Goal: Check status: Check status

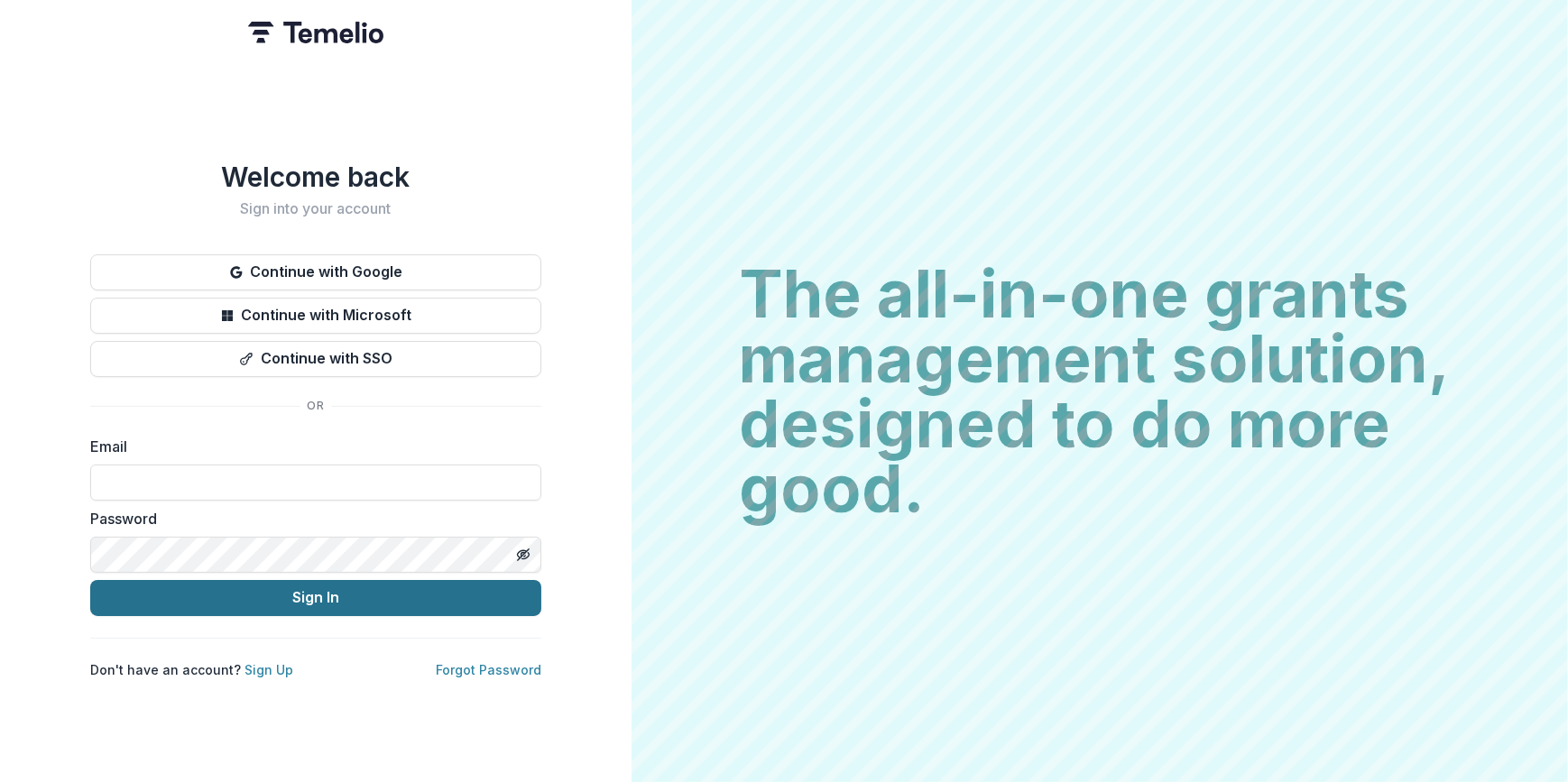
type input "**********"
click at [308, 582] on button "Sign In" at bounding box center [315, 597] width 451 height 36
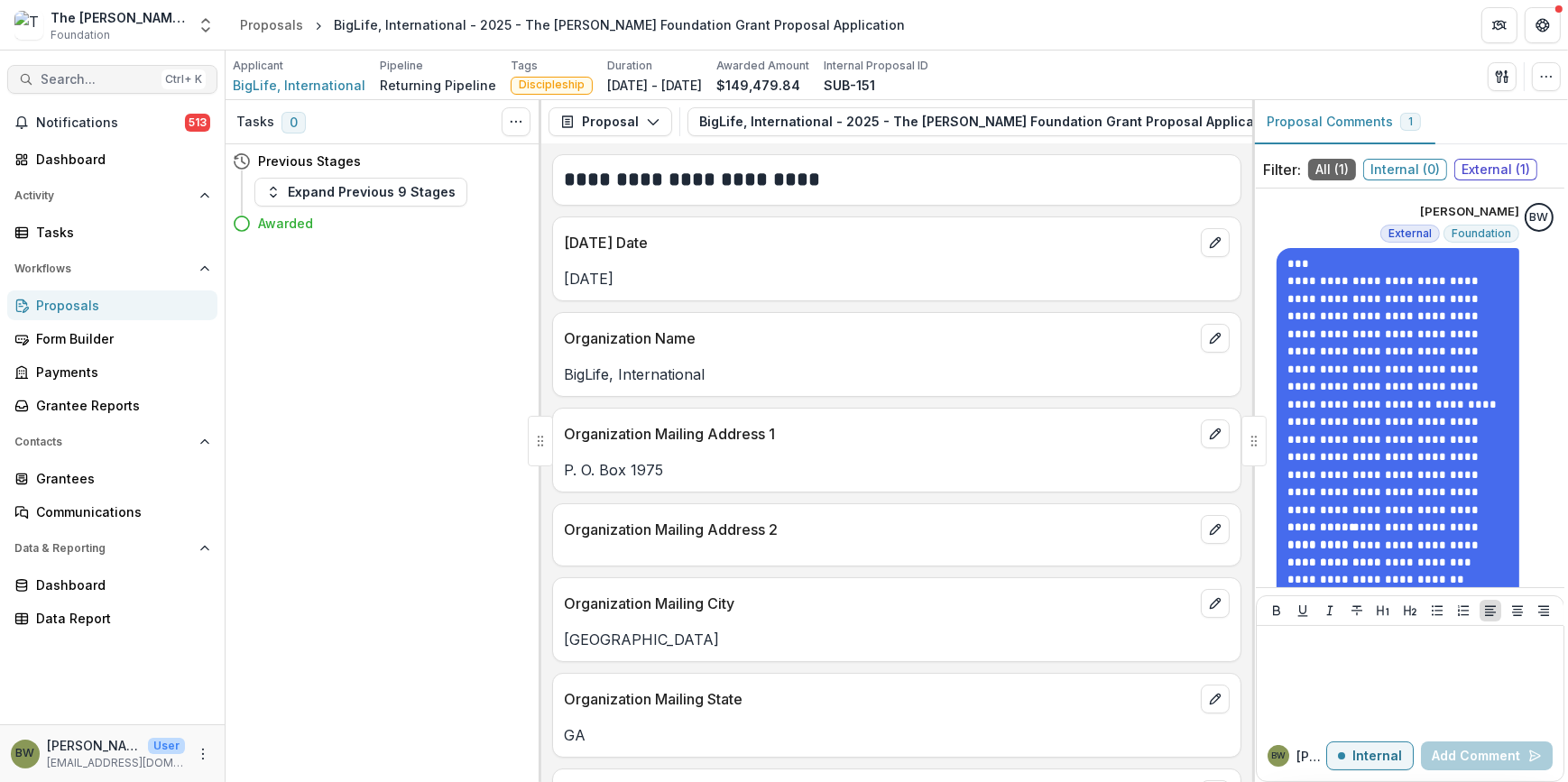
click at [85, 82] on span "Search..." at bounding box center [97, 80] width 114 height 16
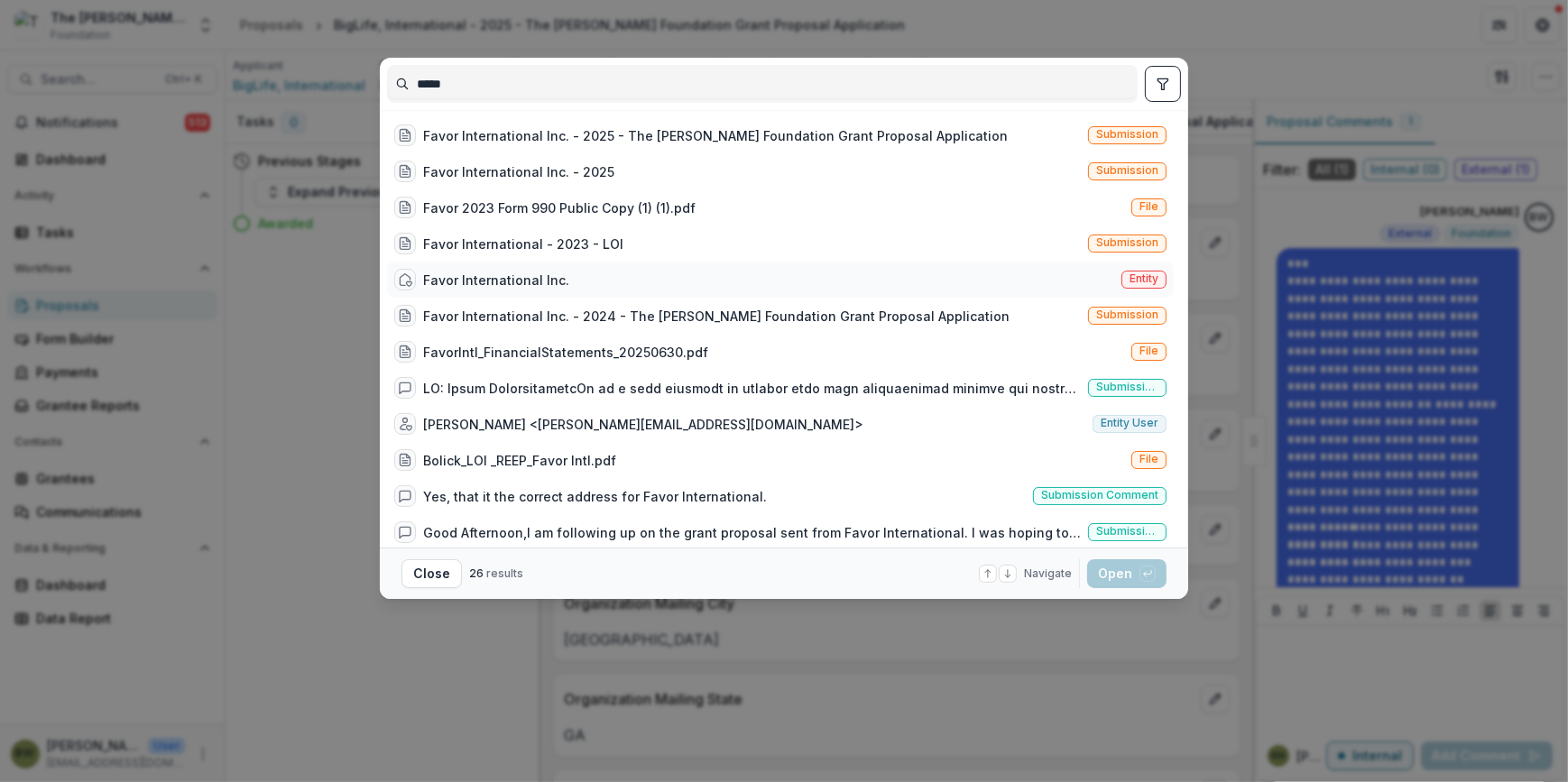
type input "*****"
click at [1133, 282] on span "Entity" at bounding box center [1143, 279] width 29 height 13
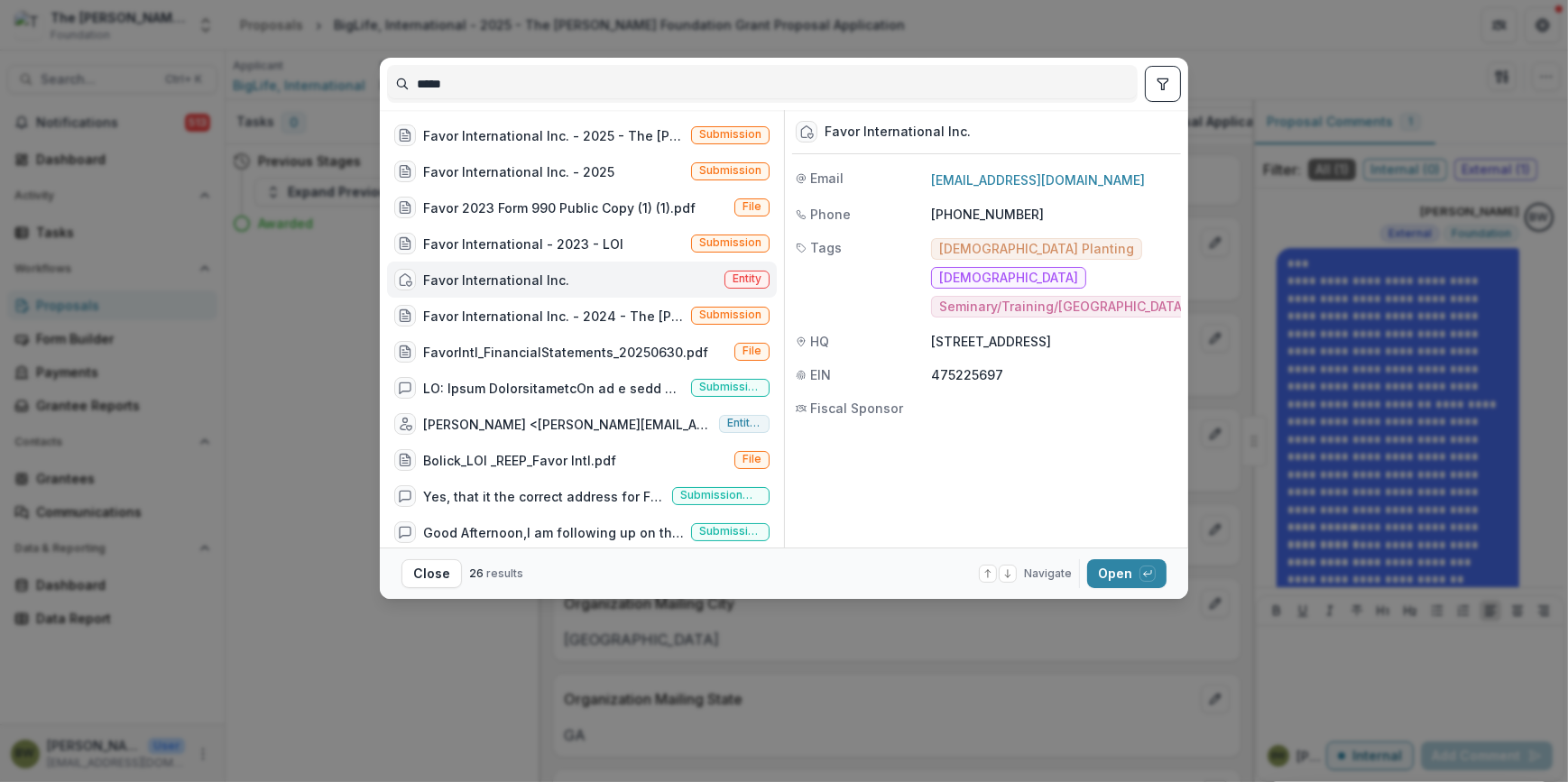
click at [758, 276] on span "Entity" at bounding box center [747, 279] width 45 height 18
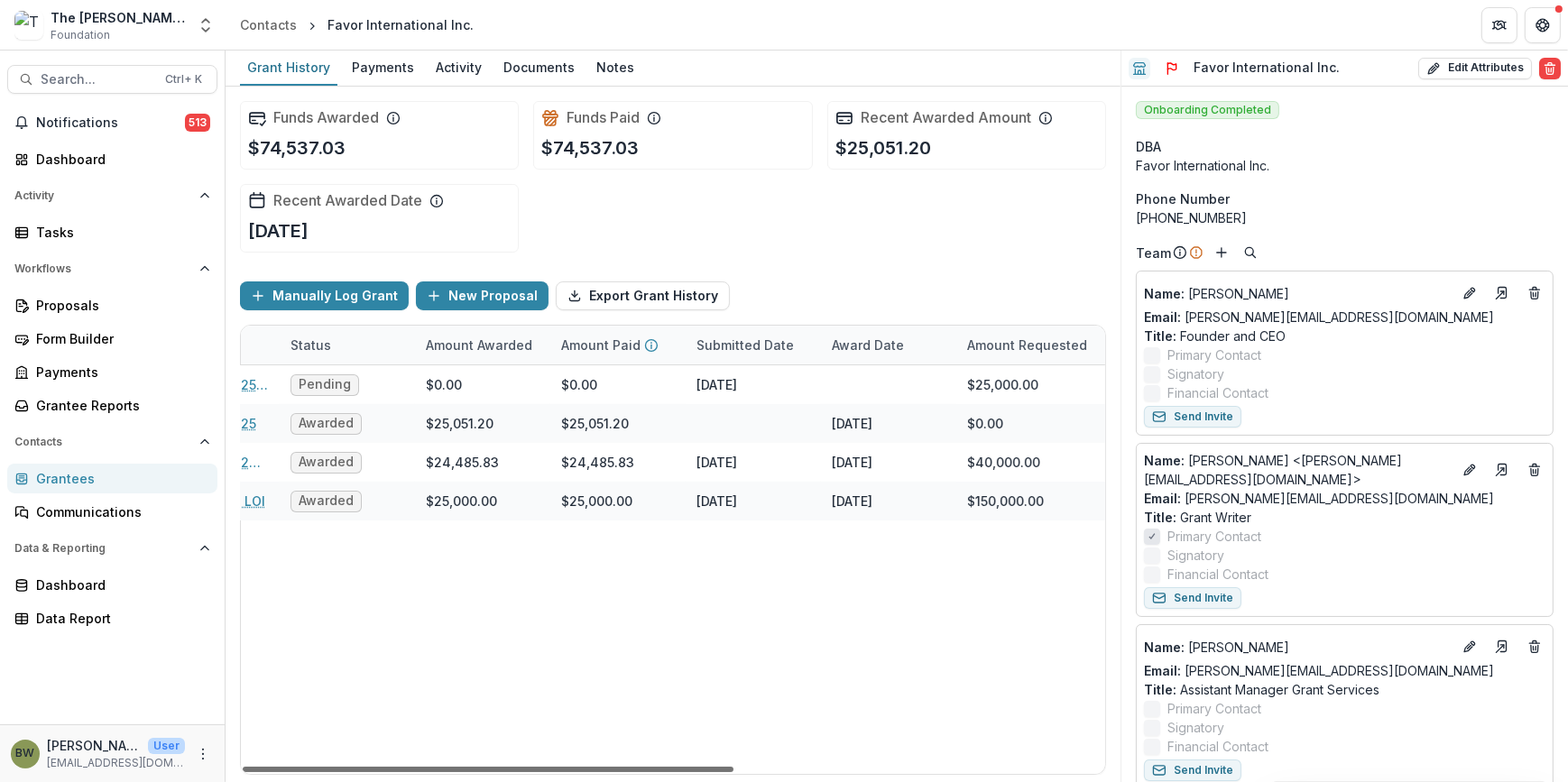
scroll to position [0, 418]
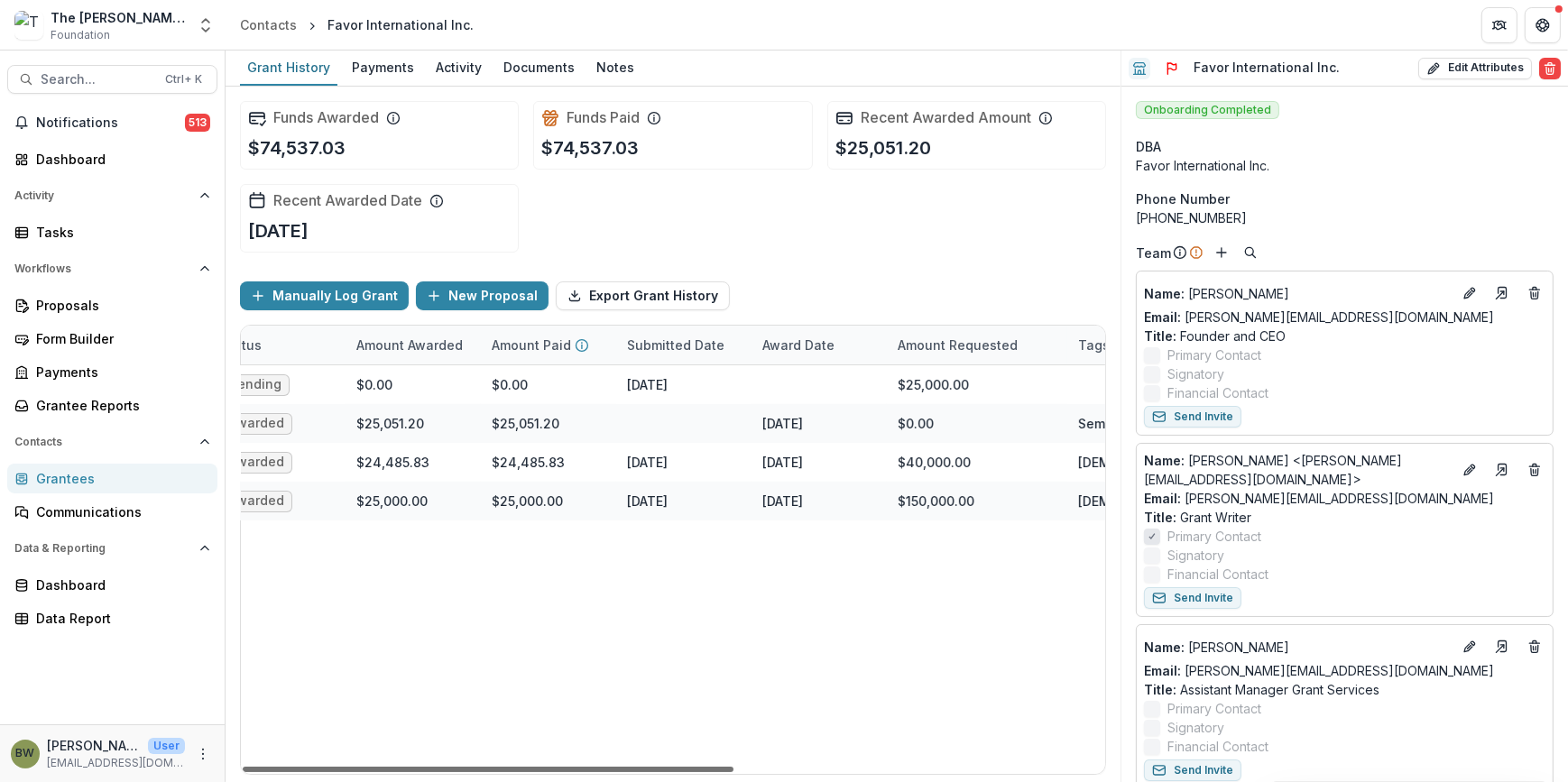
drag, startPoint x: 650, startPoint y: 766, endPoint x: 889, endPoint y: 764, distance: 239.0
click at [734, 767] on div at bounding box center [488, 770] width 491 height 6
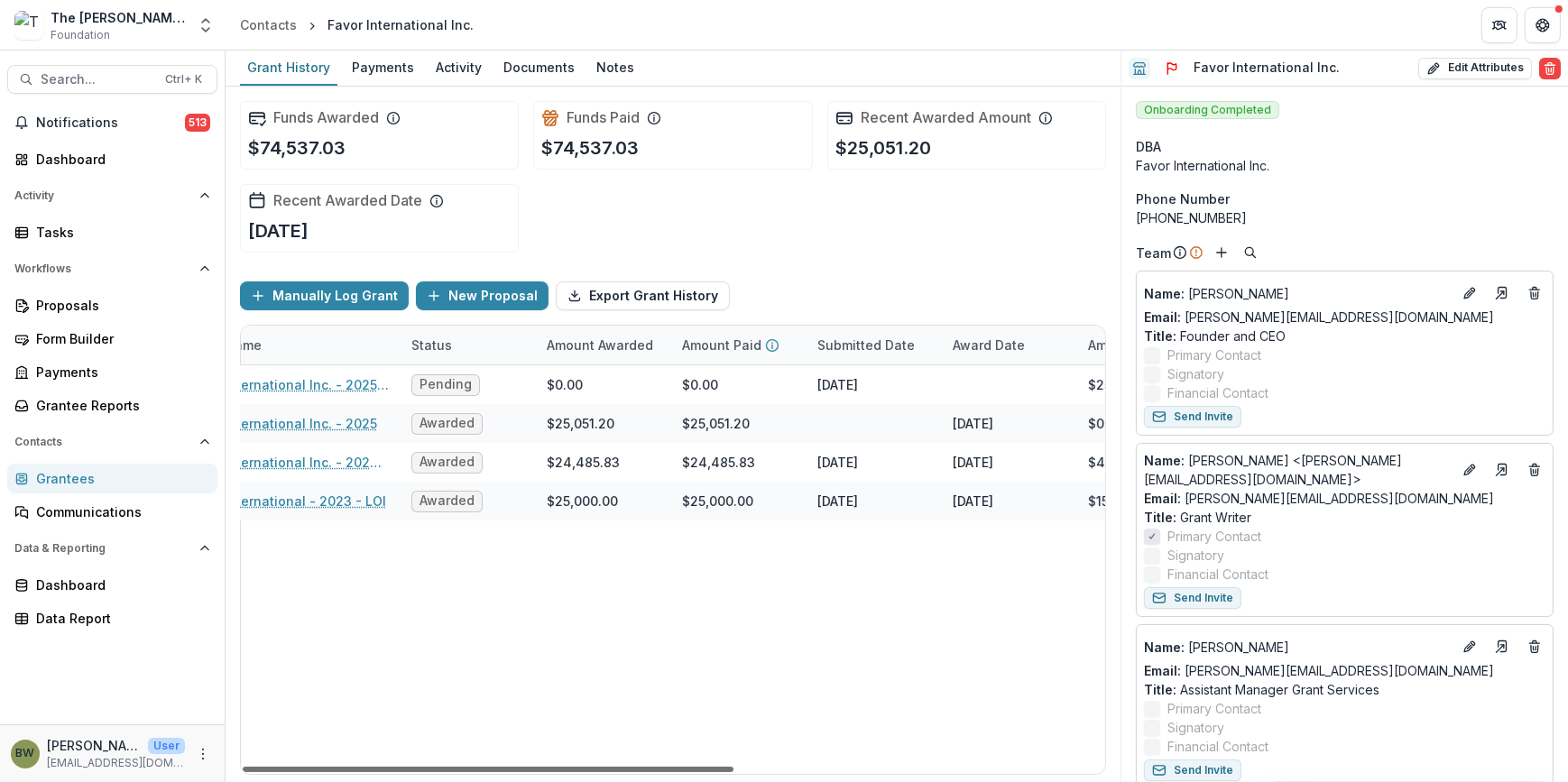
scroll to position [0, 246]
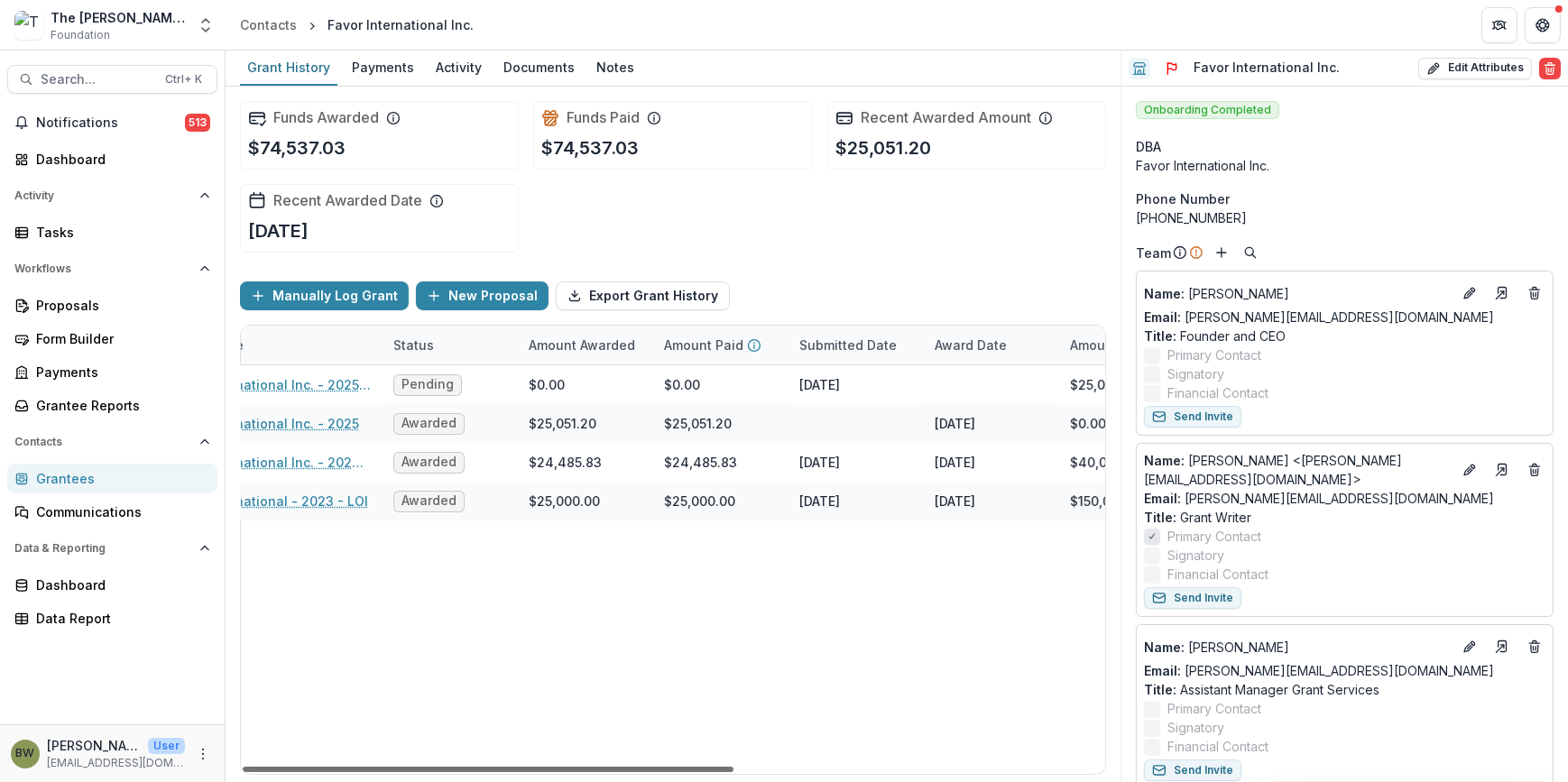
drag, startPoint x: 699, startPoint y: 765, endPoint x: 601, endPoint y: 780, distance: 99.1
click at [601, 772] on div at bounding box center [488, 770] width 491 height 6
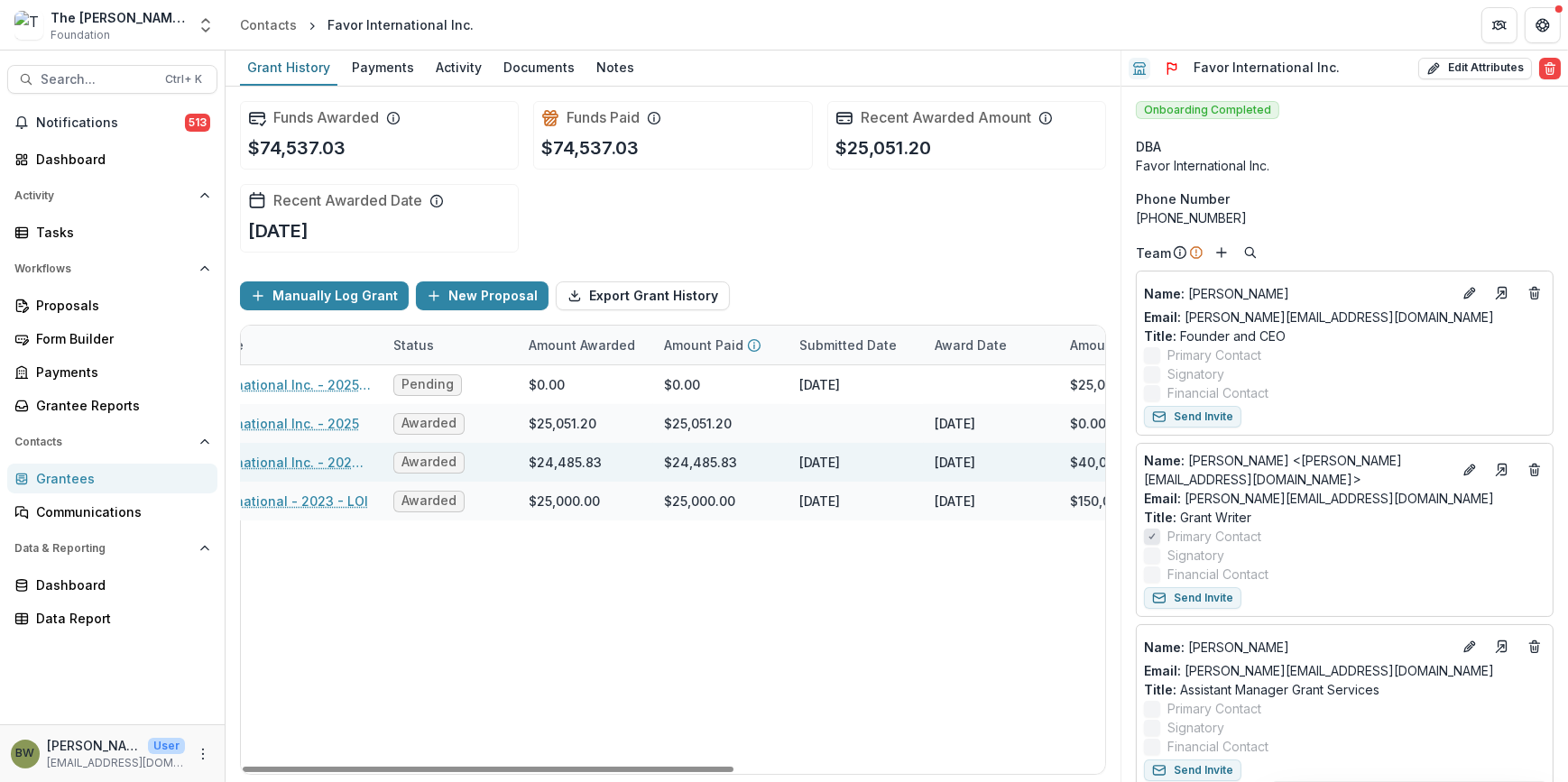
click at [975, 469] on div "[DATE]" at bounding box center [955, 462] width 41 height 19
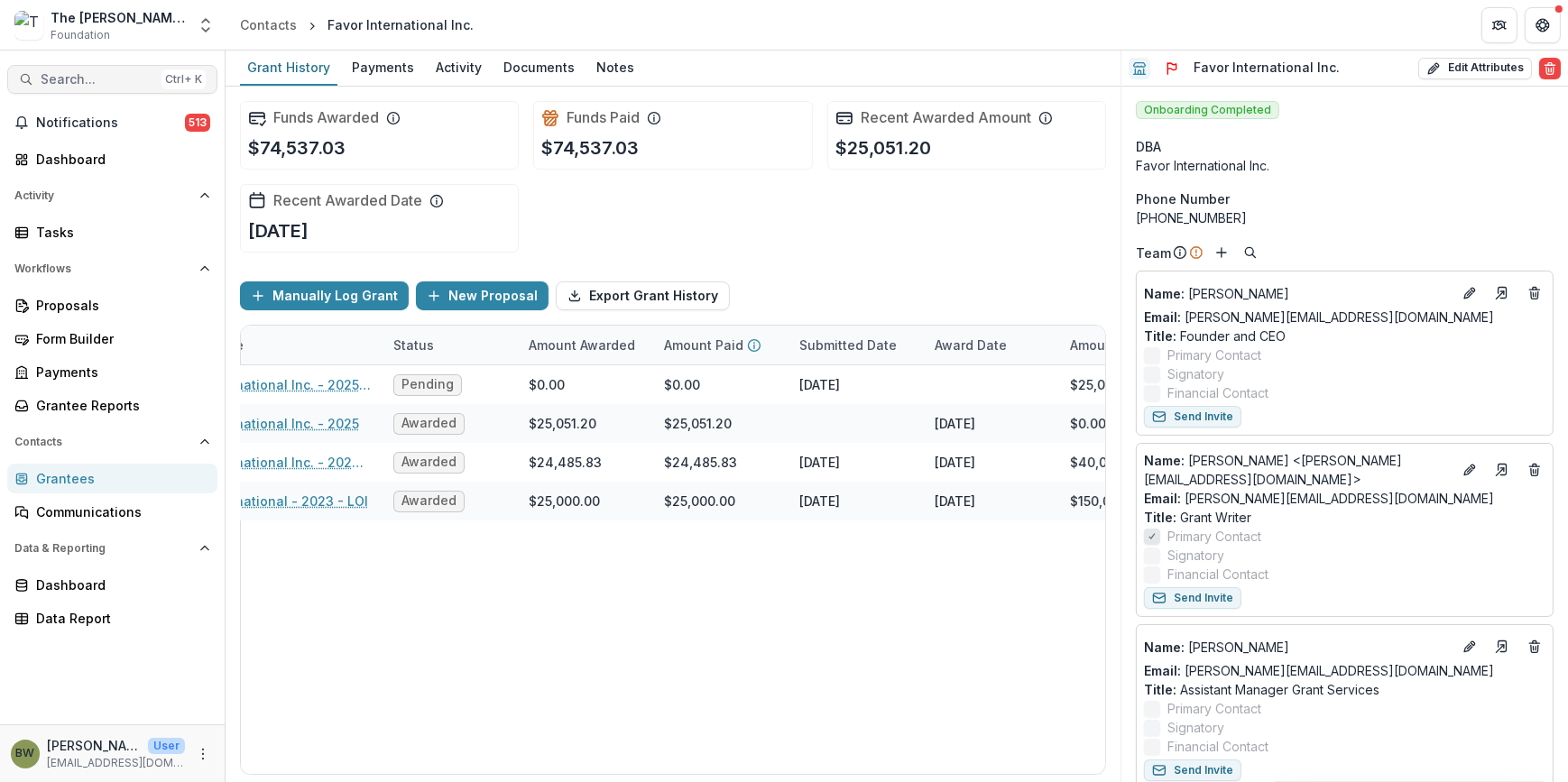
click at [120, 78] on span "Search..." at bounding box center [97, 80] width 114 height 16
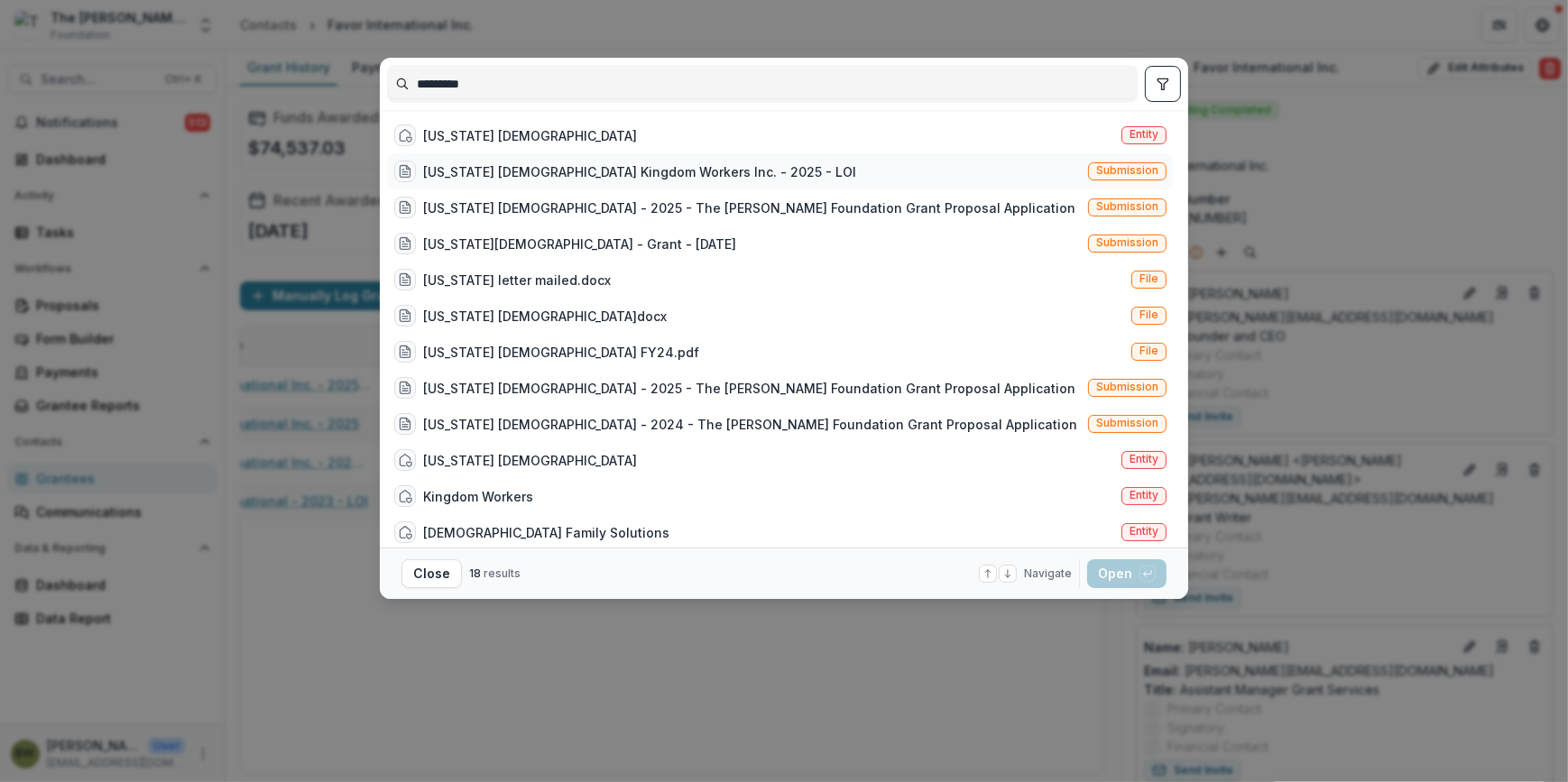
type input "*********"
click at [681, 175] on div "[US_STATE] [DEMOGRAPHIC_DATA] Kingdom Workers Inc. - 2025 - LOI" at bounding box center [639, 172] width 433 height 19
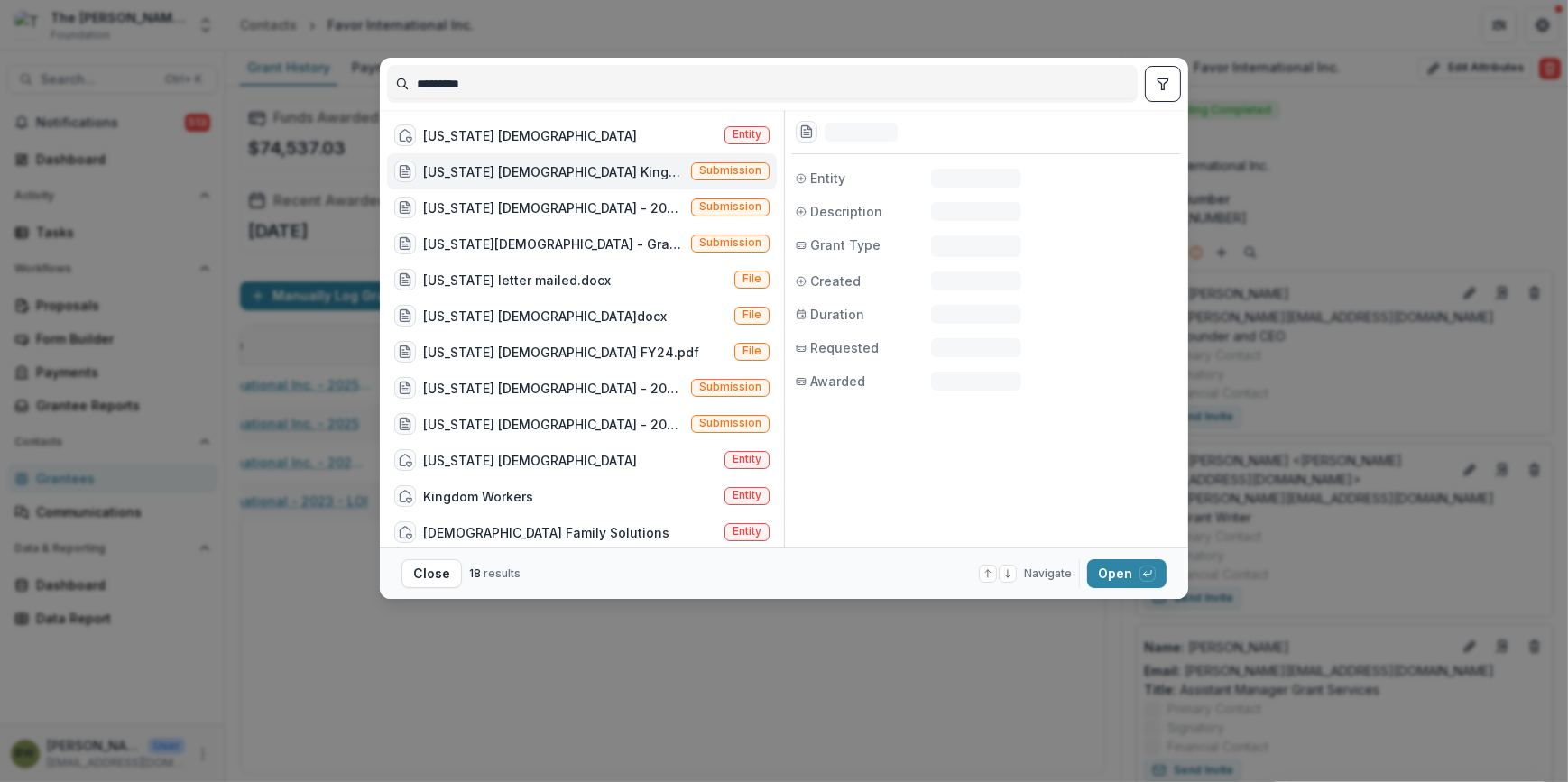
click at [681, 175] on div "[US_STATE] [DEMOGRAPHIC_DATA] Kingdom Workers Inc. - 2025 - LOI Submission" at bounding box center [582, 171] width 390 height 36
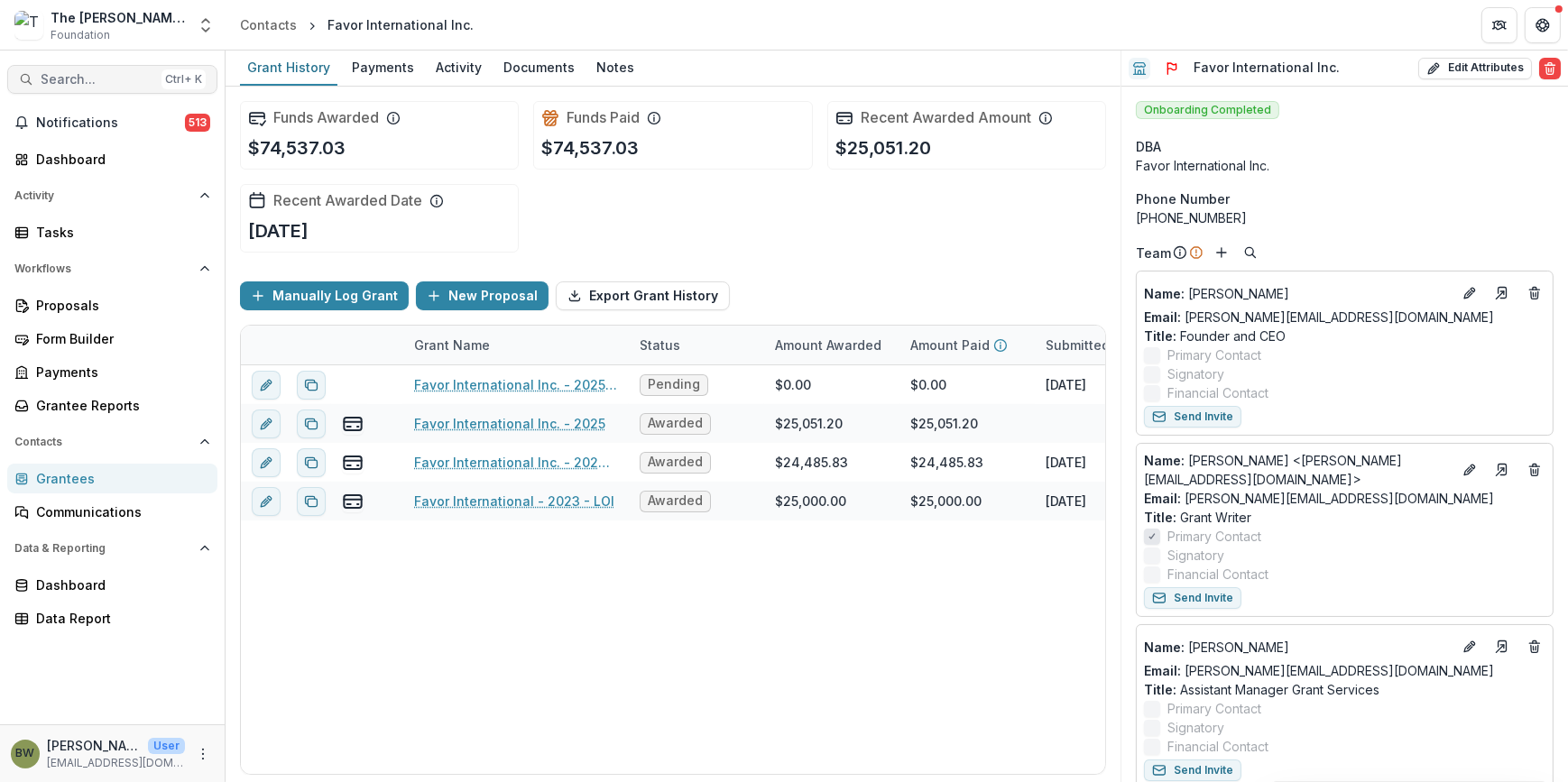
click at [53, 76] on span "Search..." at bounding box center [97, 80] width 114 height 16
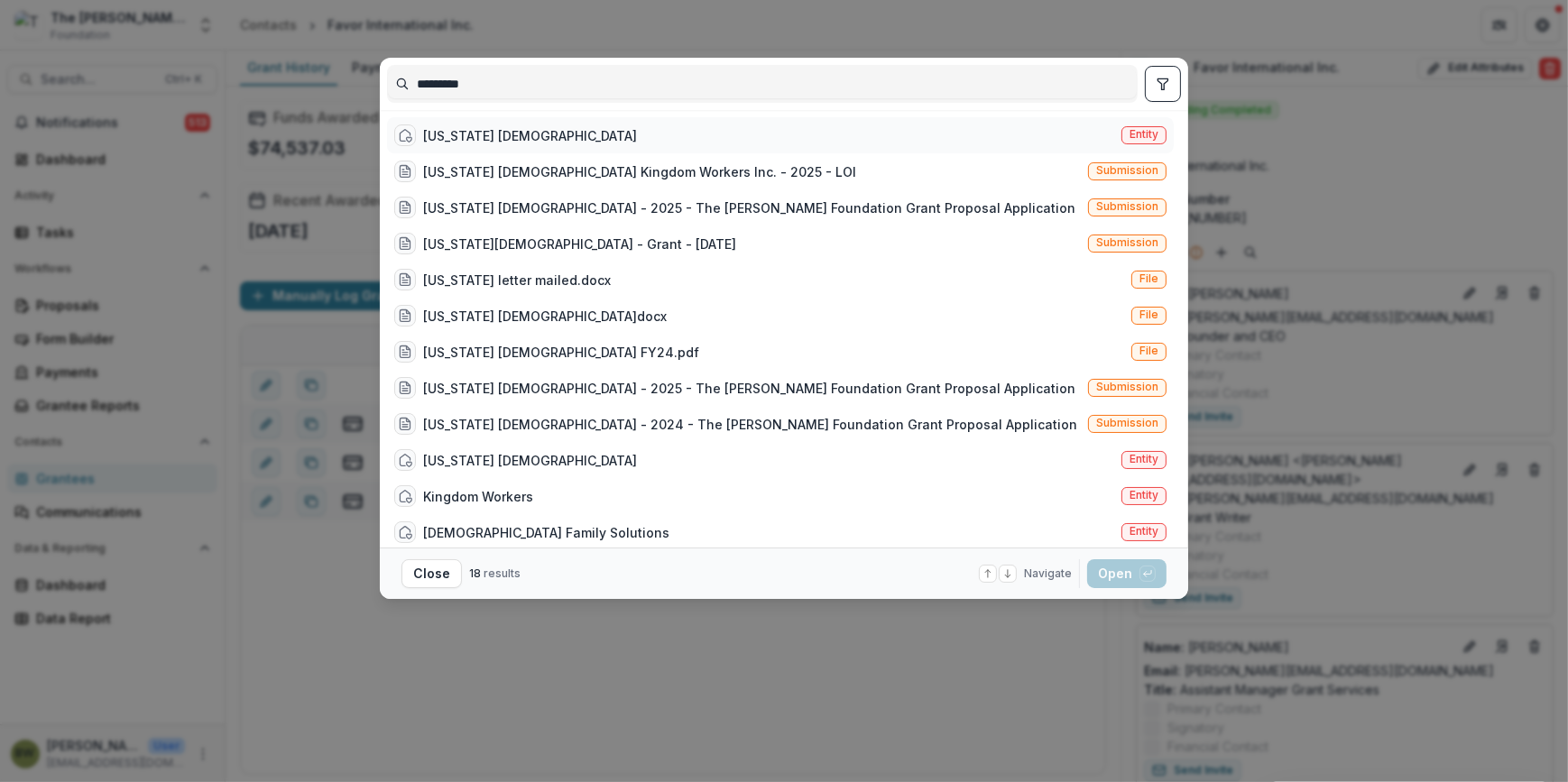
type input "*********"
click at [1141, 129] on span "Entity" at bounding box center [1143, 135] width 29 height 13
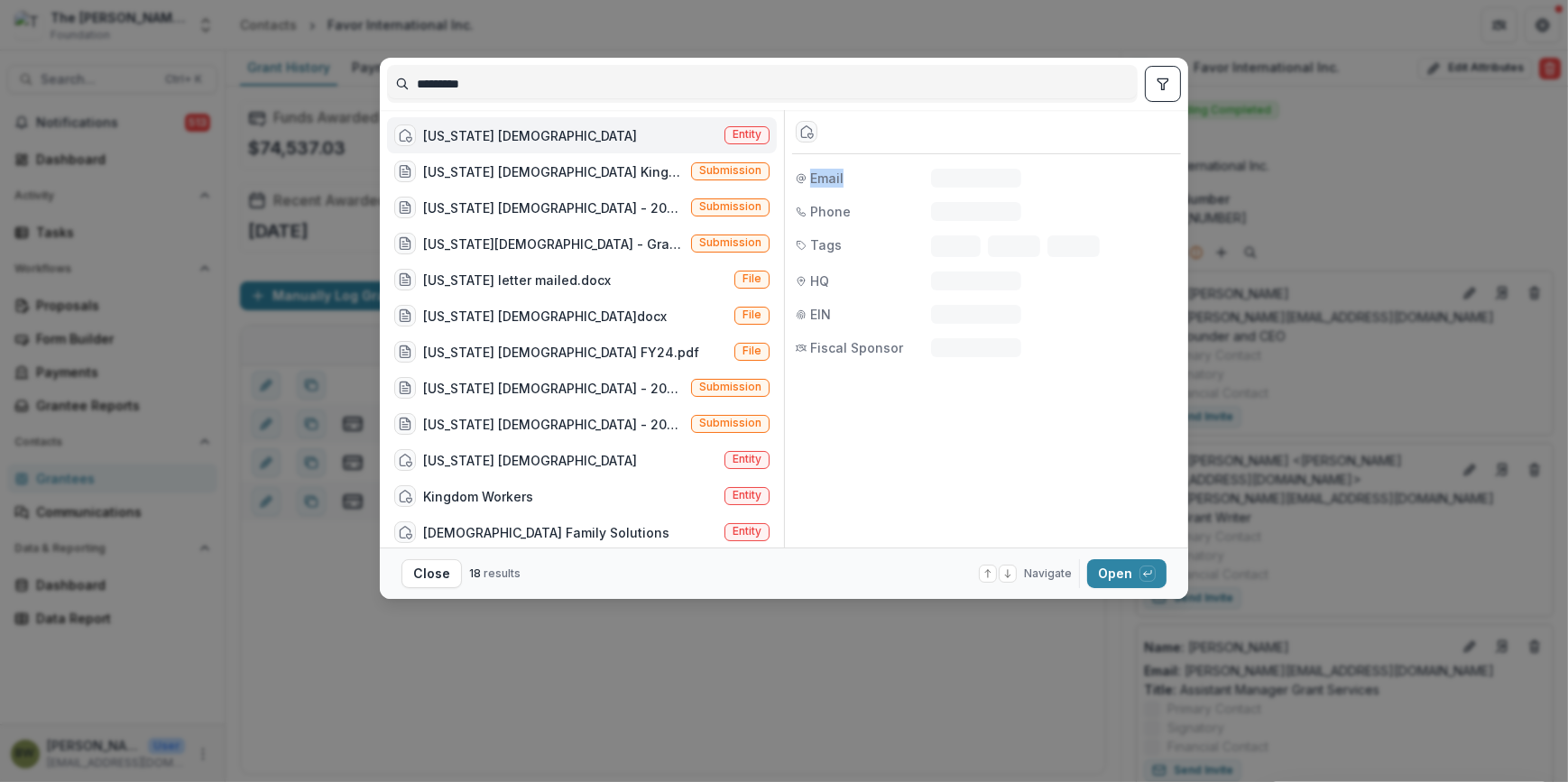
click at [1141, 129] on div "Entity" at bounding box center [986, 133] width 389 height 45
click at [741, 135] on span "Entity" at bounding box center [747, 135] width 29 height 13
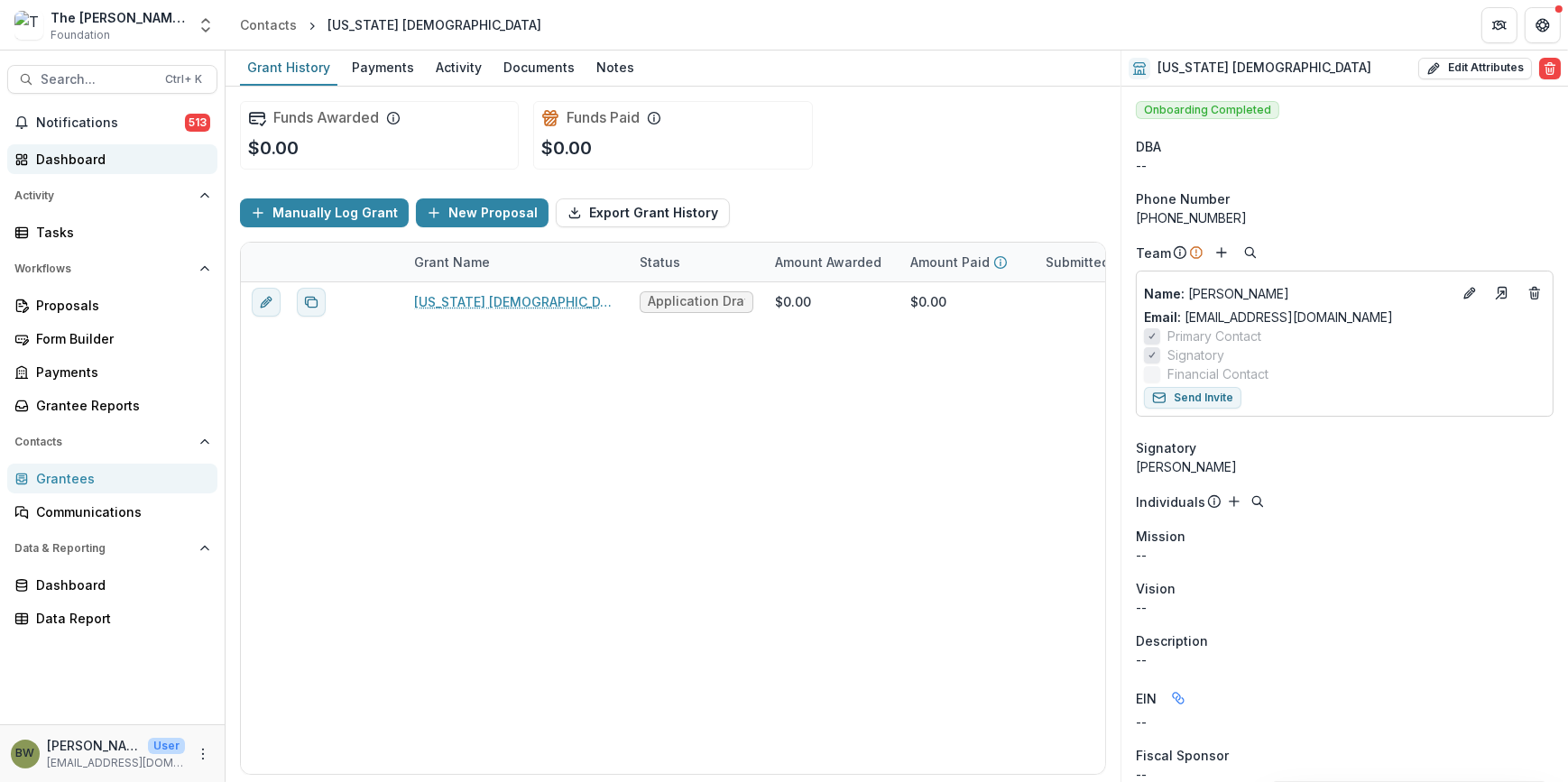
click at [70, 163] on div "Dashboard" at bounding box center [120, 159] width 167 height 19
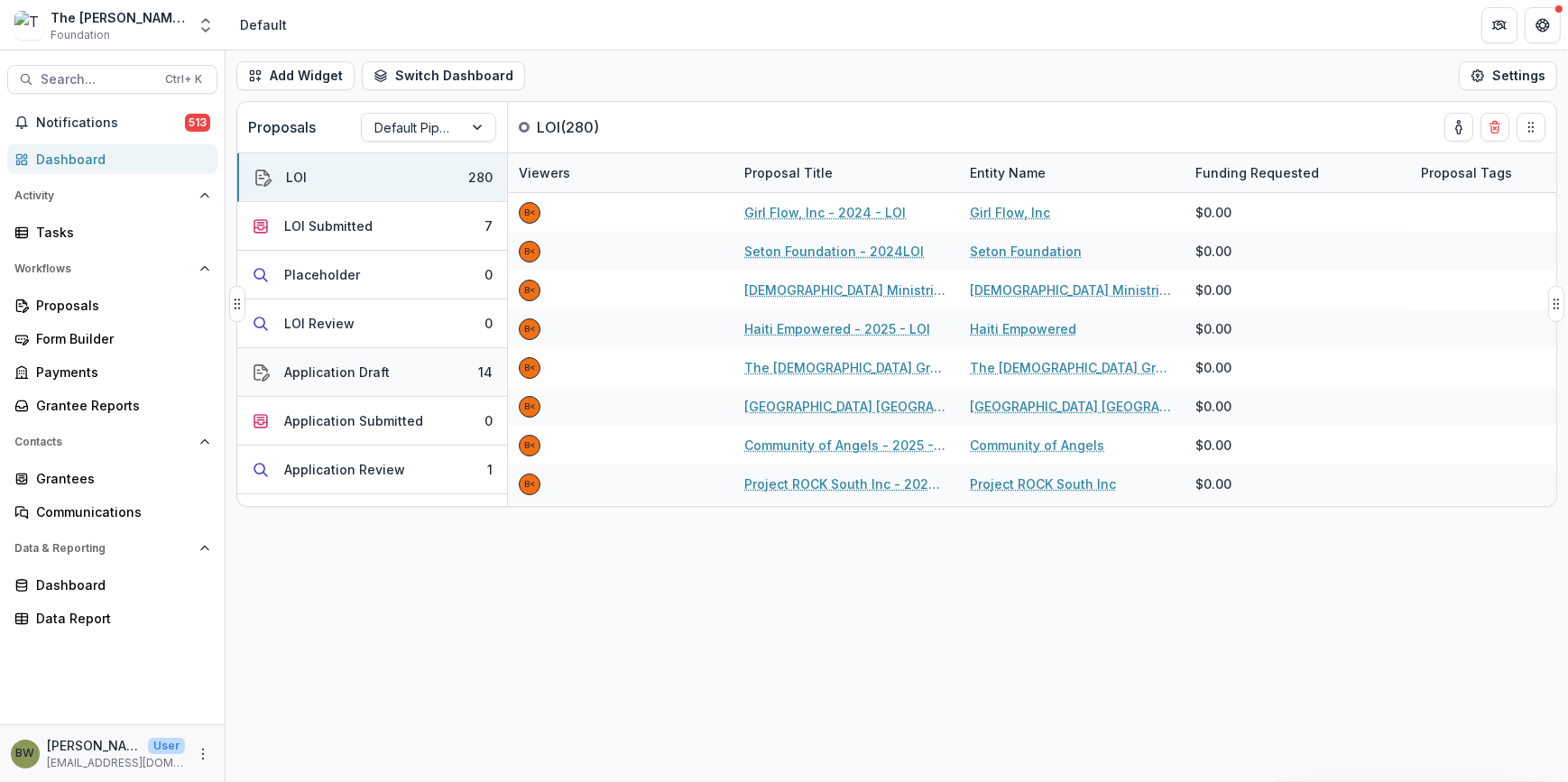
click at [324, 377] on div "Application Draft" at bounding box center [337, 372] width 106 height 19
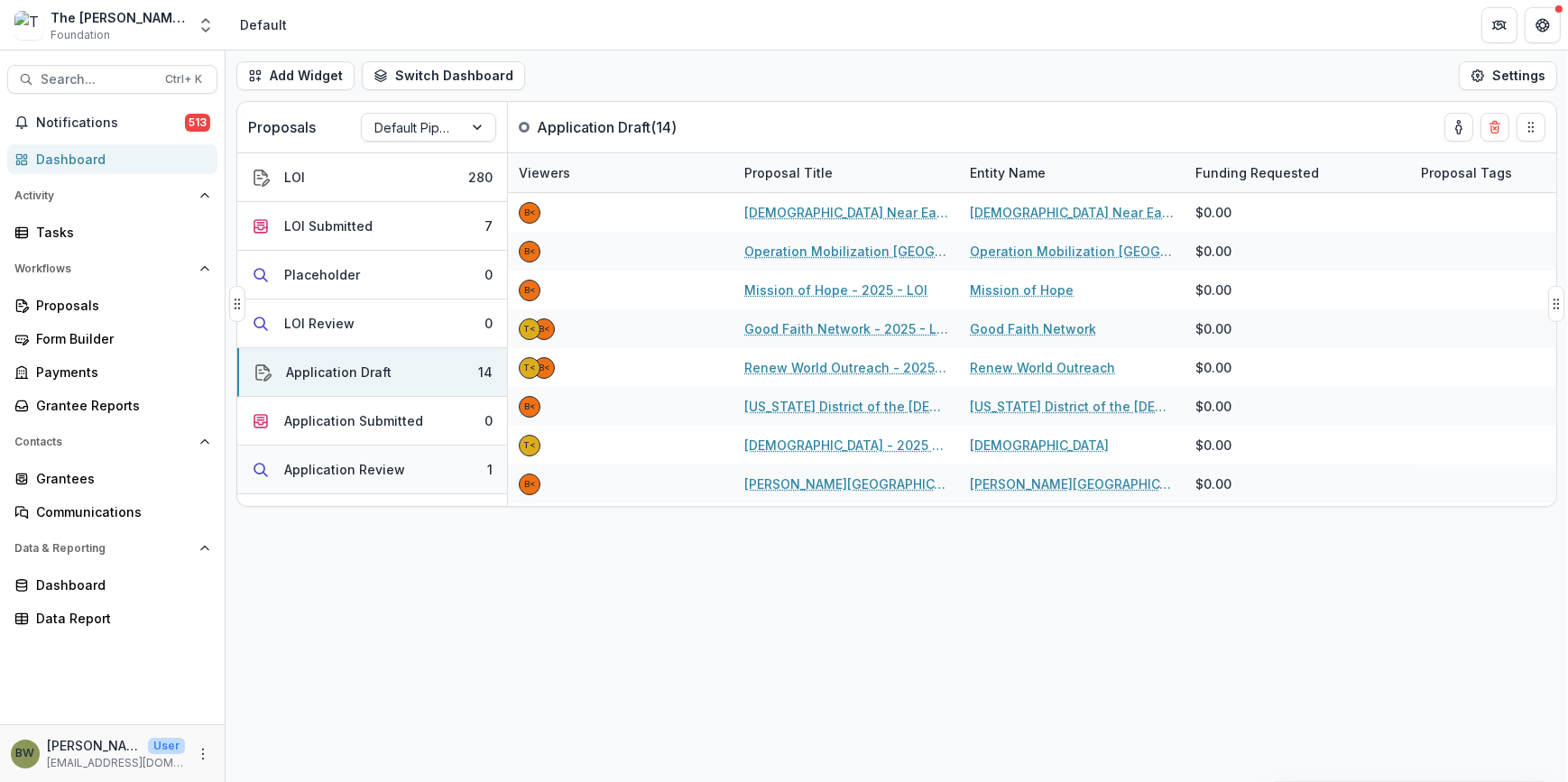
click at [380, 476] on div "Application Review" at bounding box center [344, 469] width 121 height 19
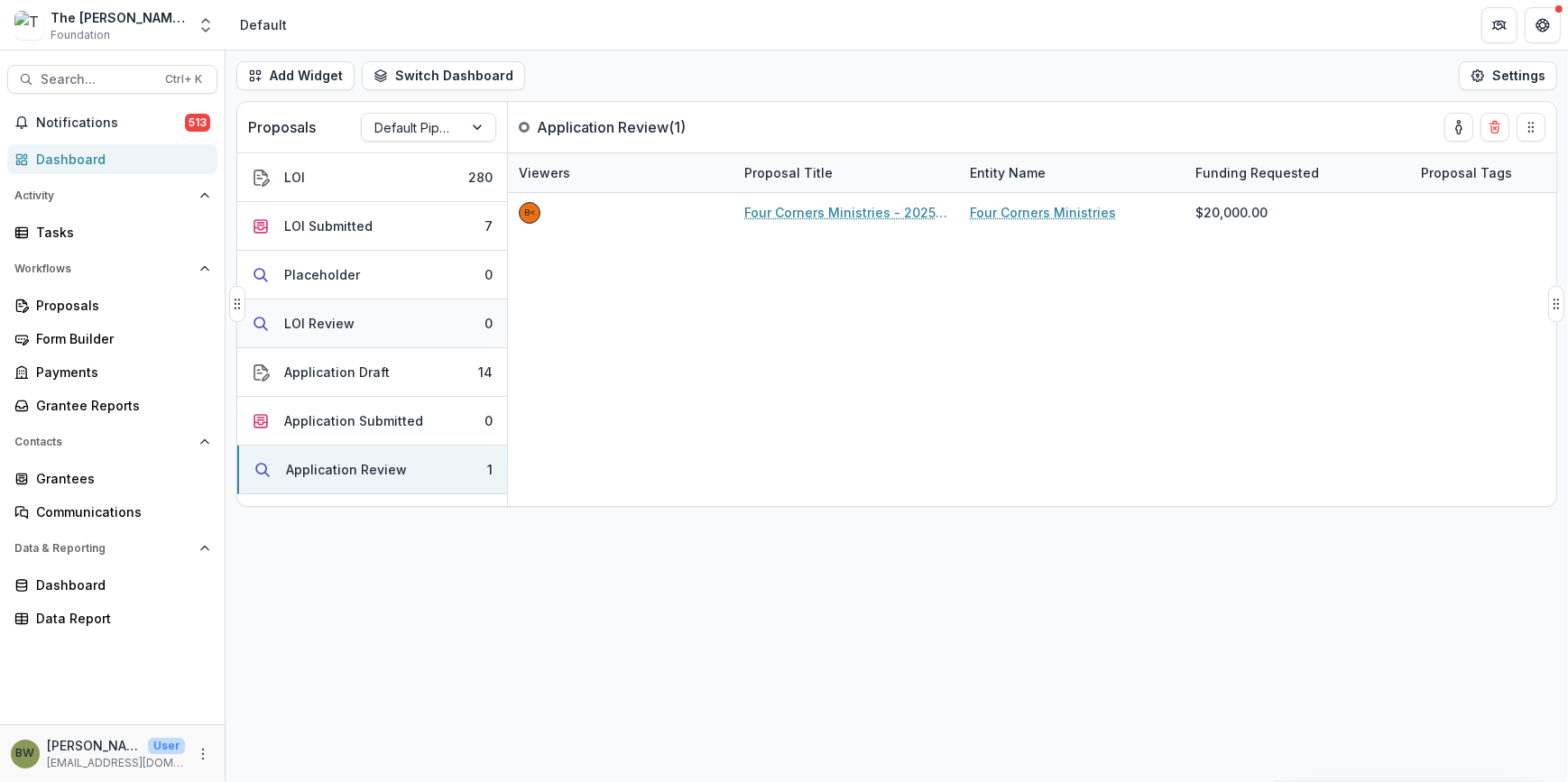
click at [334, 326] on div "LOI Review" at bounding box center [319, 323] width 71 height 19
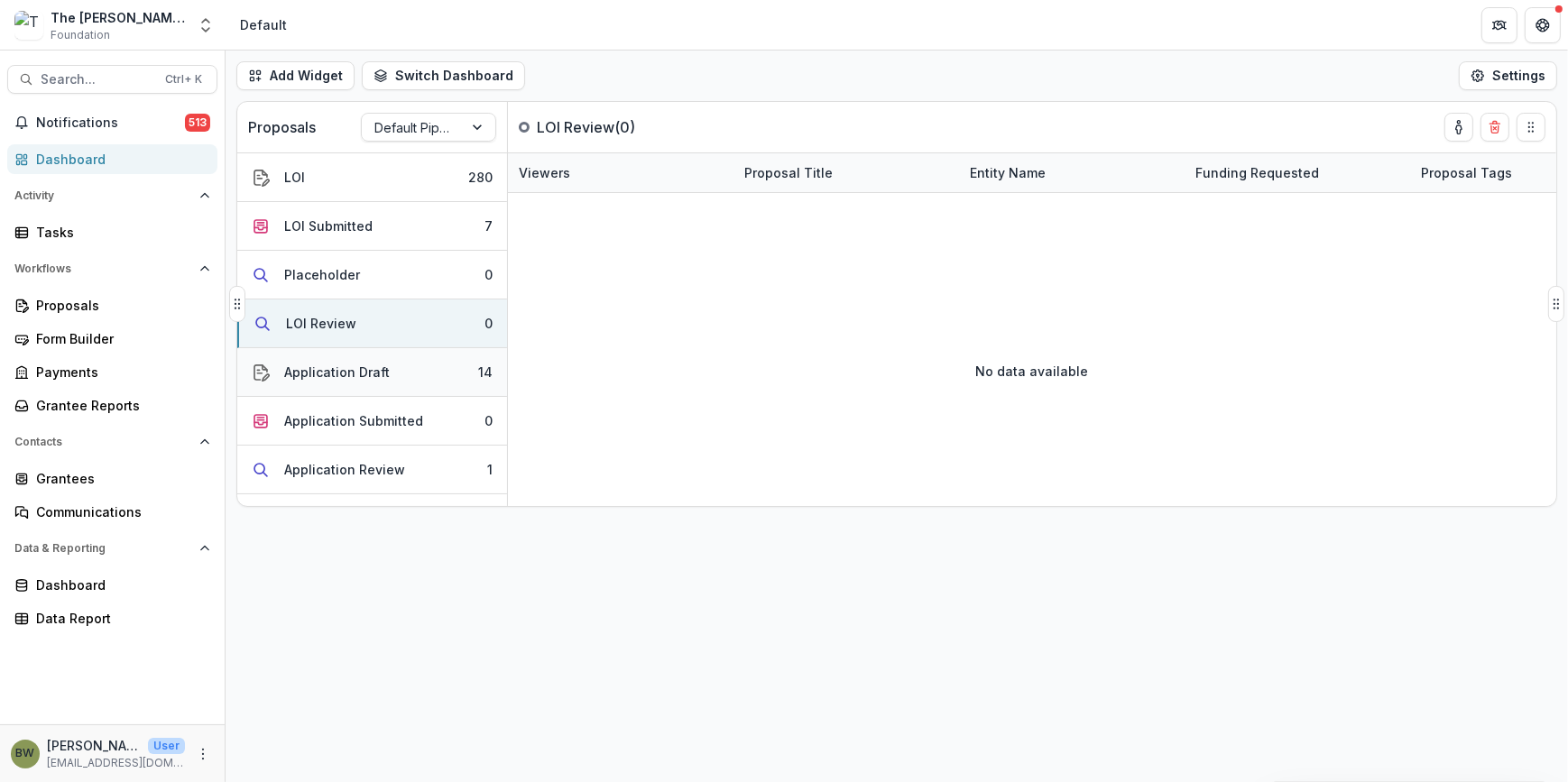
click at [328, 364] on div "Application Draft" at bounding box center [337, 372] width 106 height 19
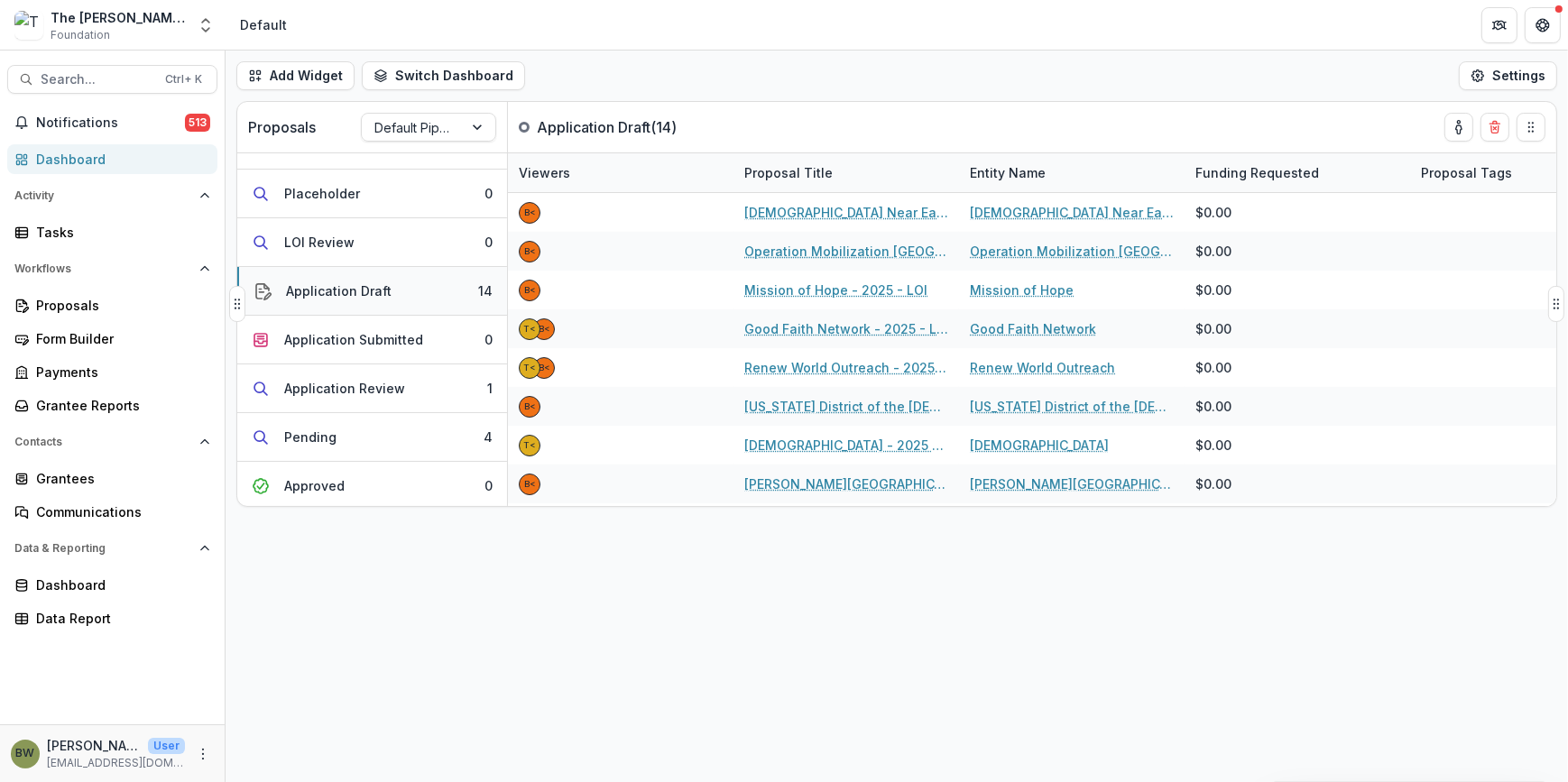
scroll to position [163, 0]
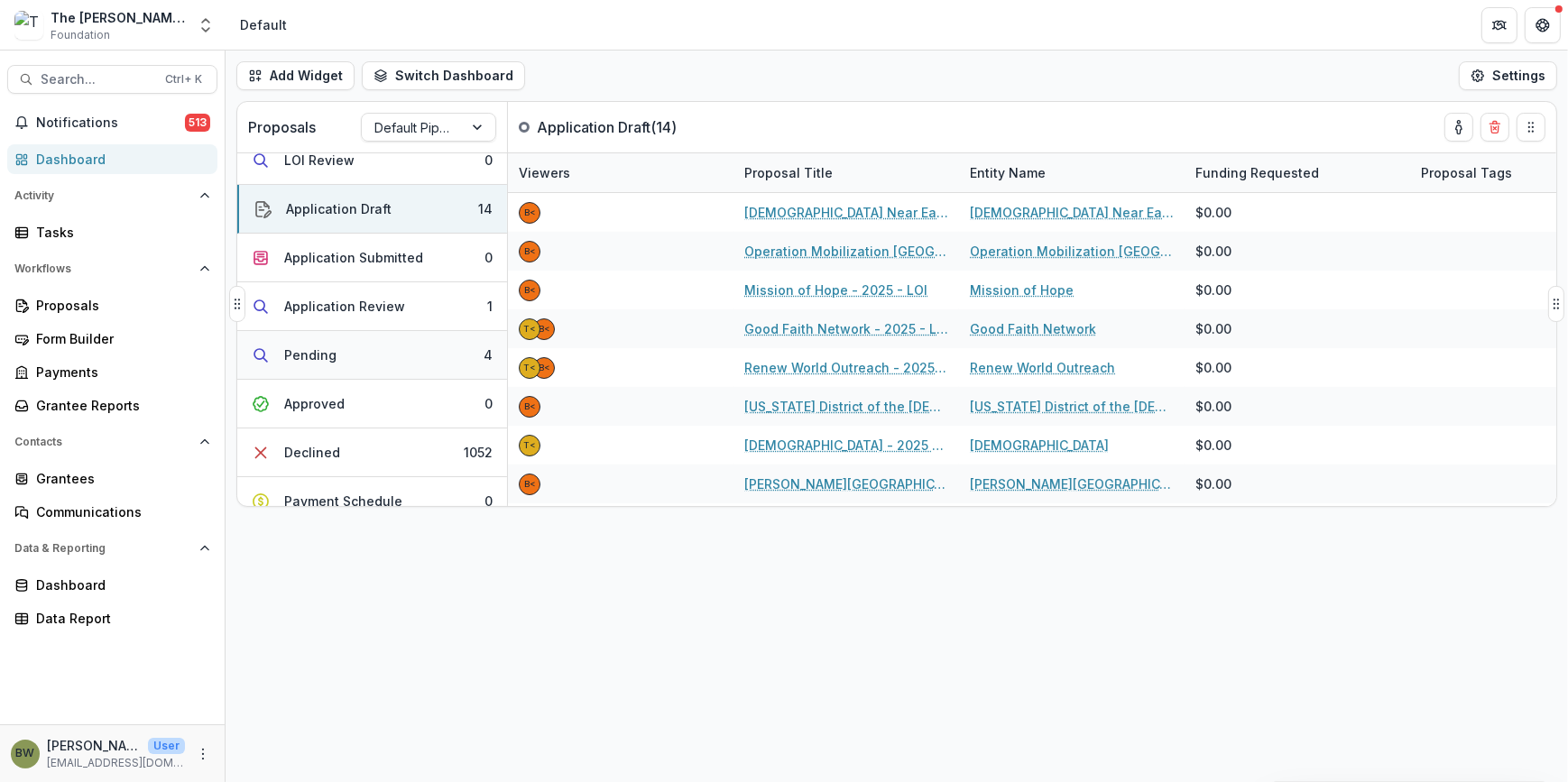
click at [331, 347] on div "Pending" at bounding box center [310, 354] width 52 height 19
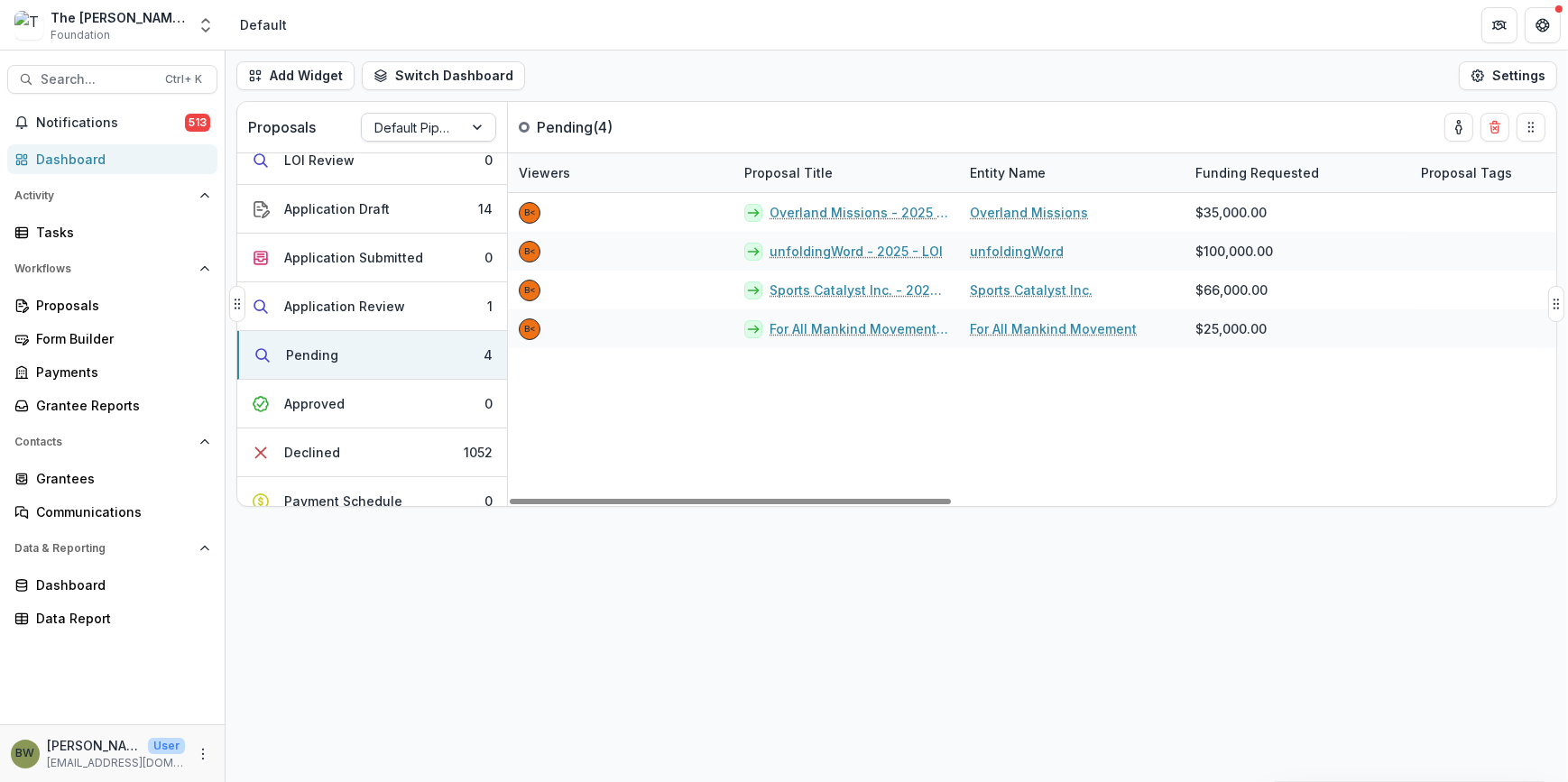
click at [431, 135] on div at bounding box center [413, 127] width 76 height 22
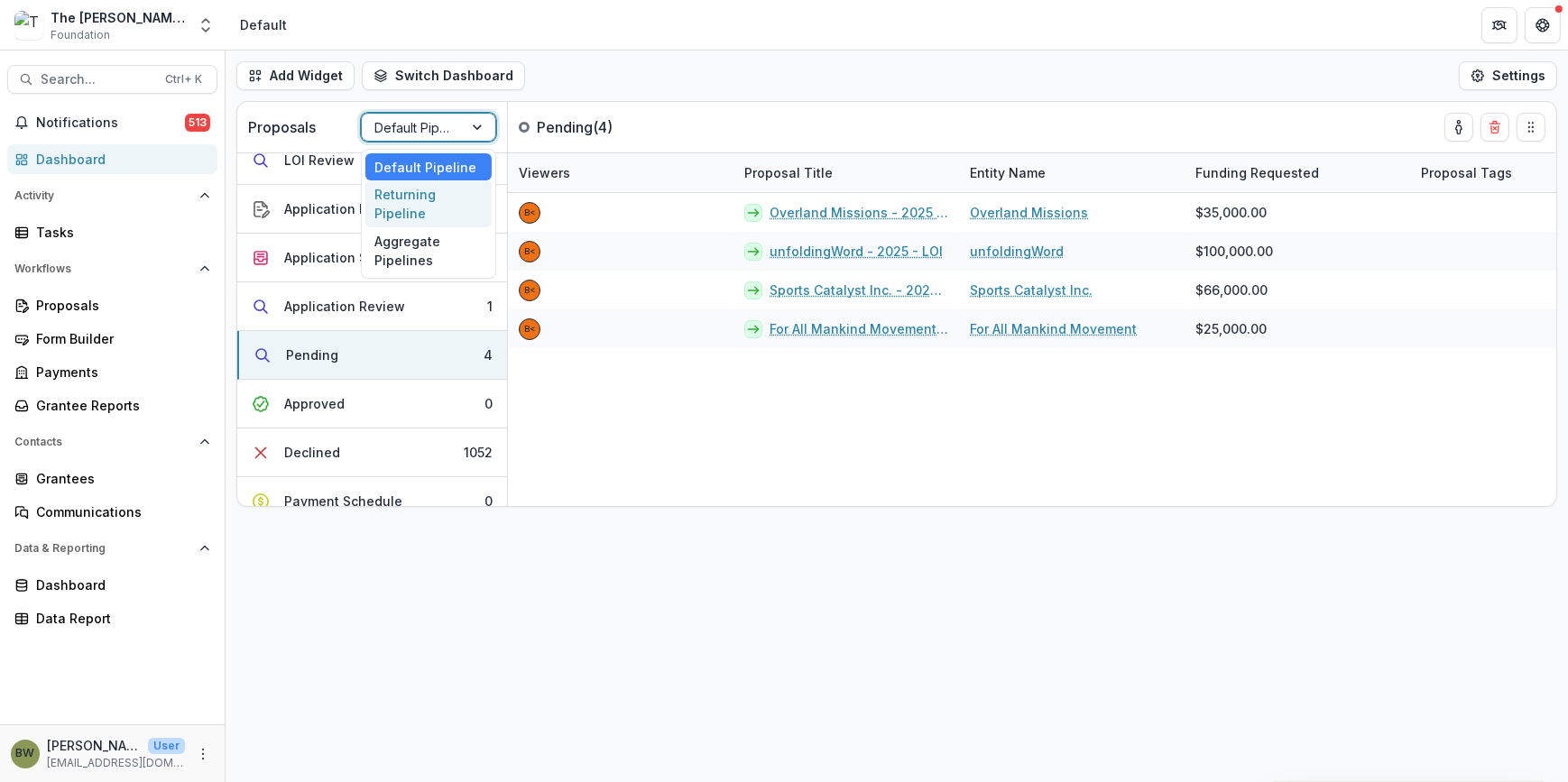
click at [410, 208] on div "Returning Pipeline" at bounding box center [429, 203] width 126 height 47
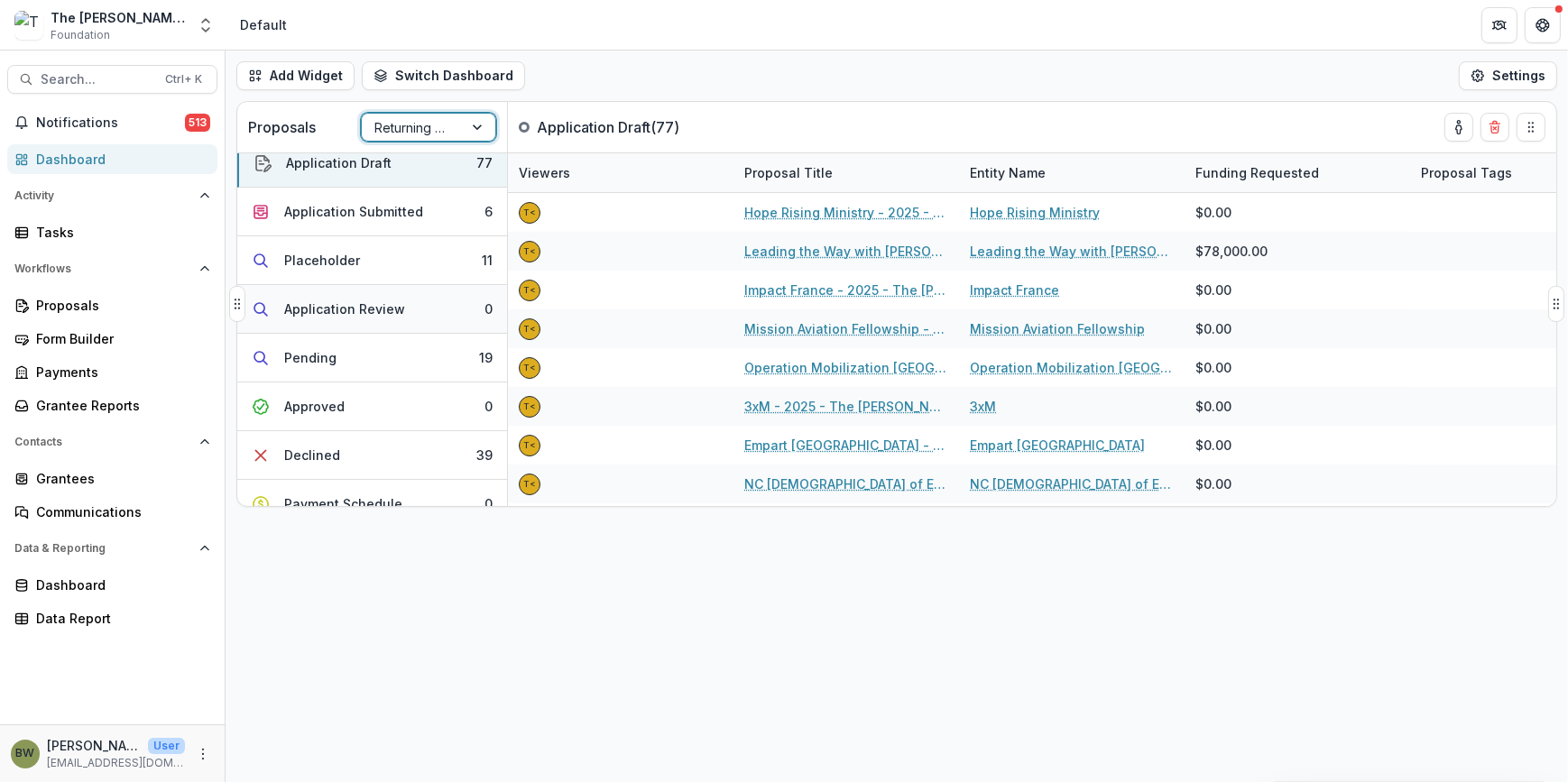
scroll to position [0, 0]
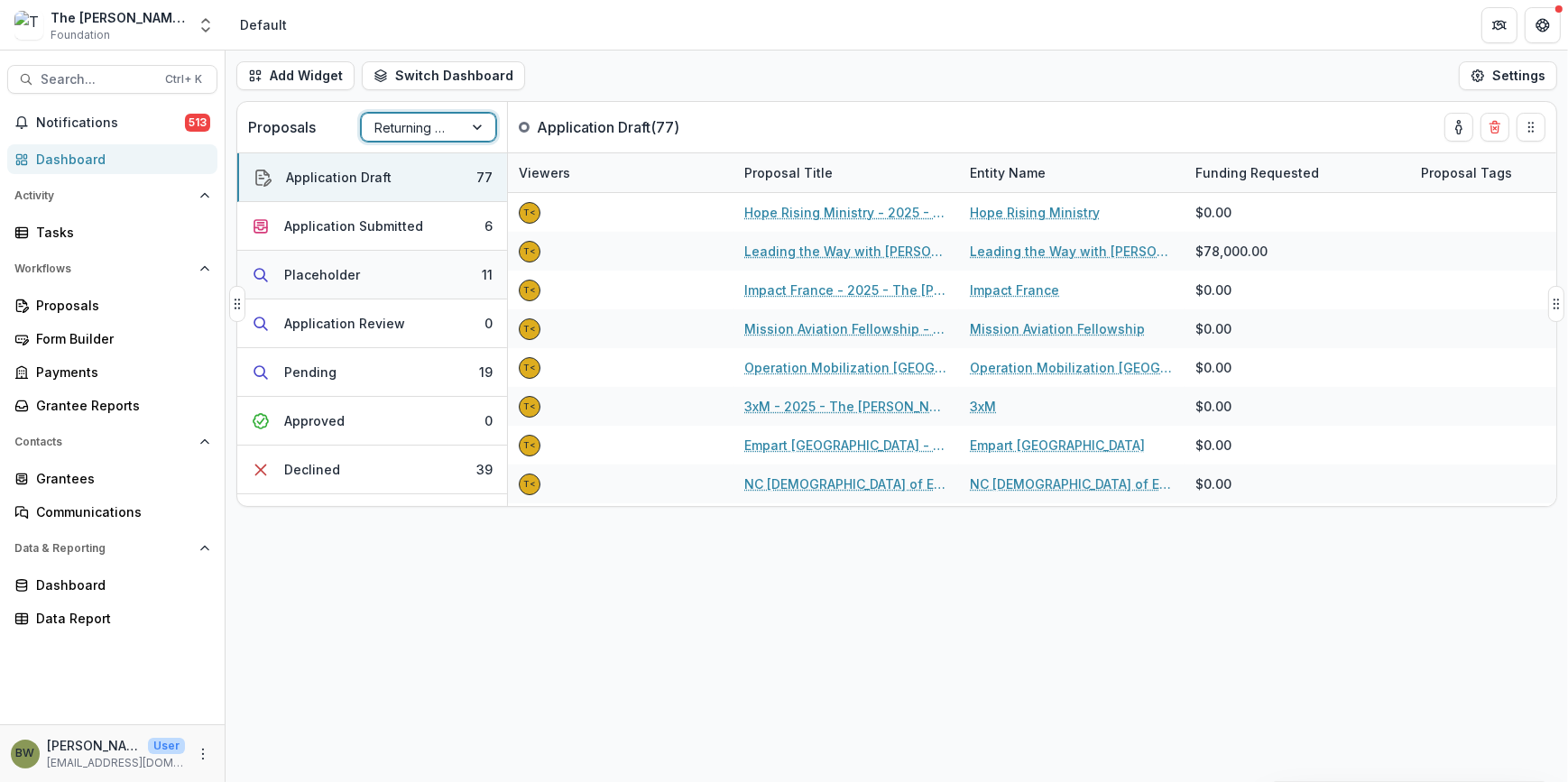
click at [330, 277] on div "Placeholder" at bounding box center [322, 275] width 76 height 19
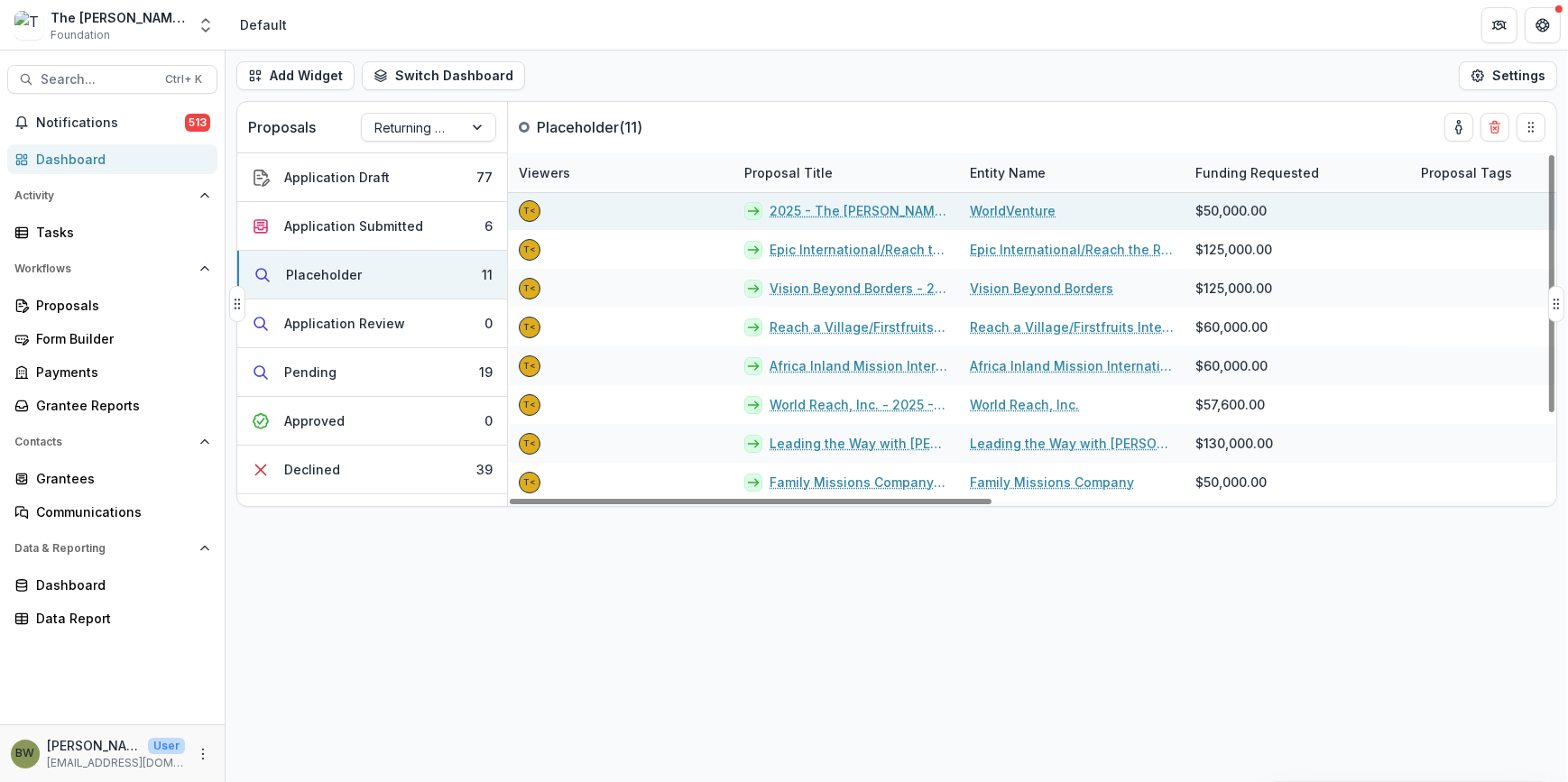
scroll to position [113, 0]
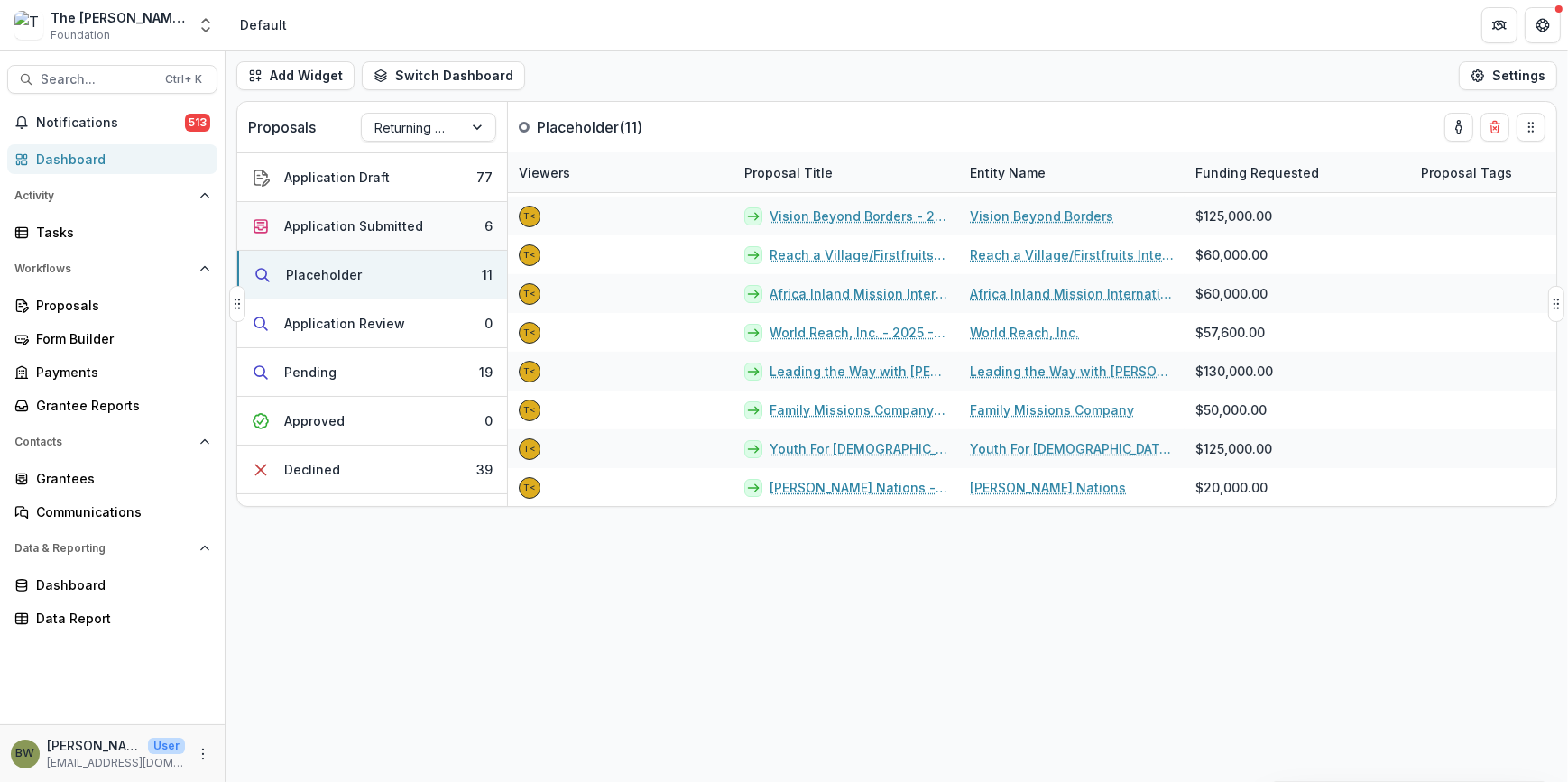
click at [361, 230] on div "Application Submitted" at bounding box center [353, 225] width 139 height 19
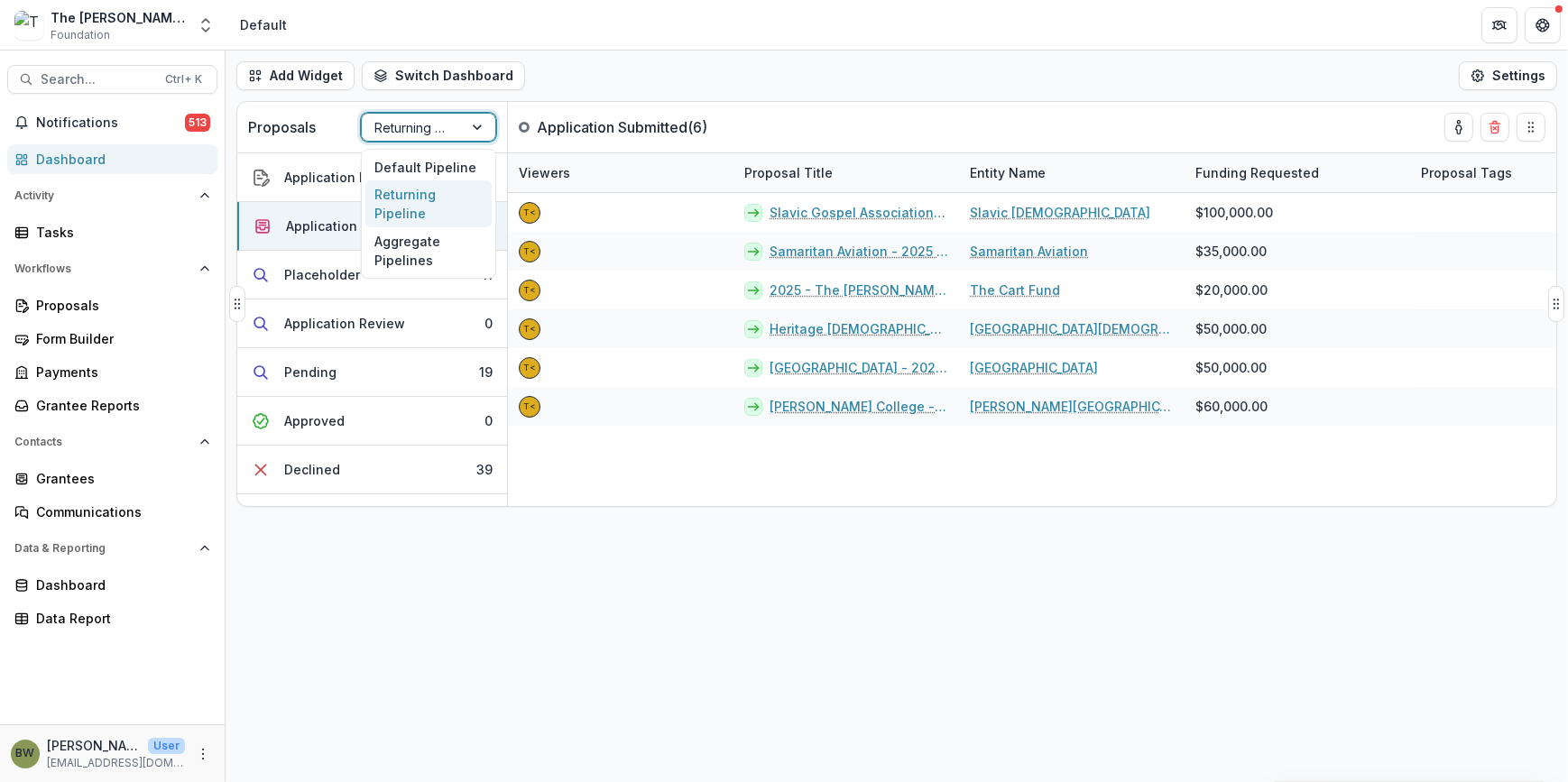
click at [459, 125] on div "Returning Pipeline" at bounding box center [412, 127] width 101 height 26
click at [470, 169] on div "Default Pipeline" at bounding box center [429, 167] width 126 height 28
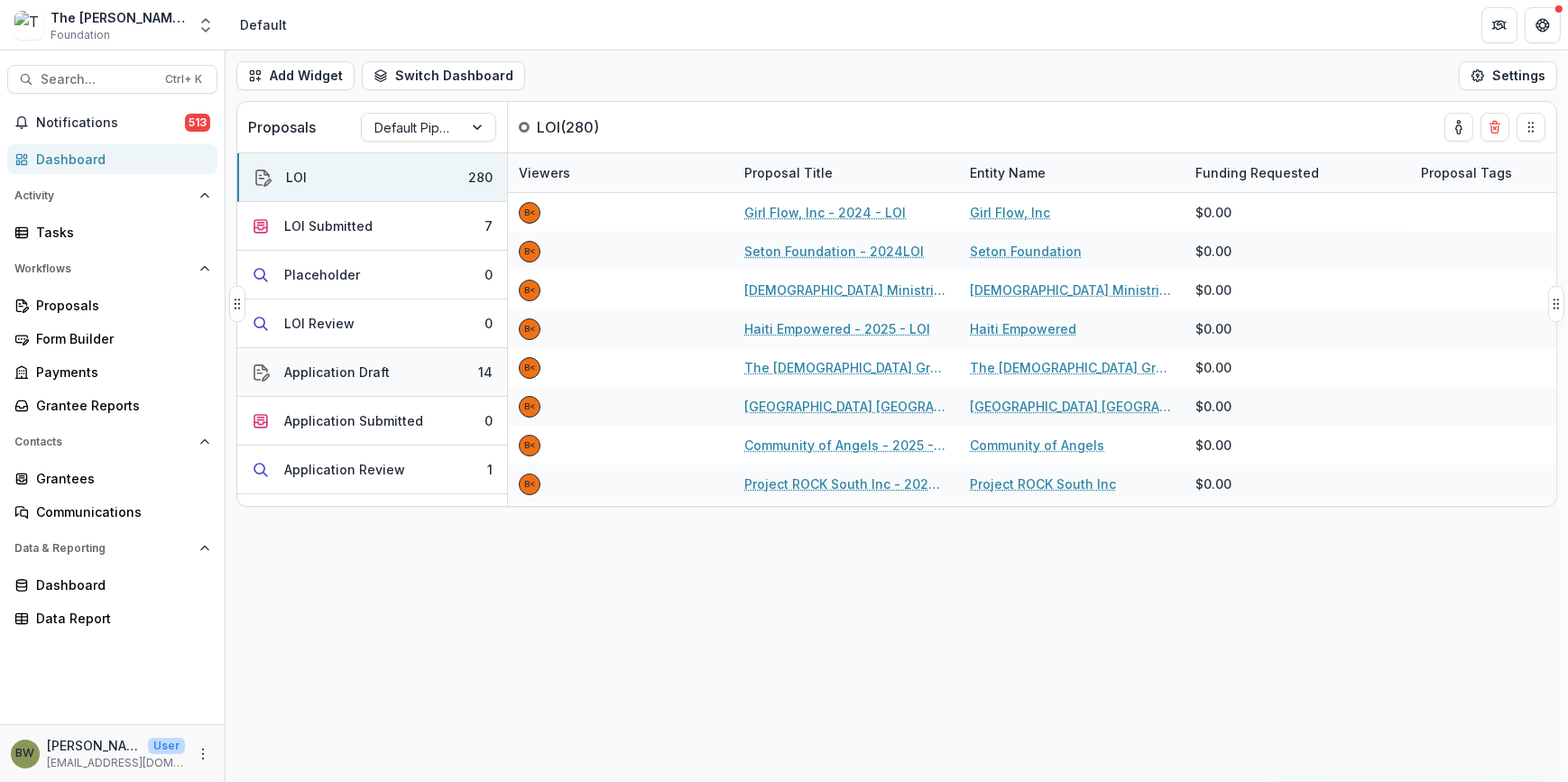
click at [364, 376] on div "Application Draft" at bounding box center [337, 372] width 106 height 19
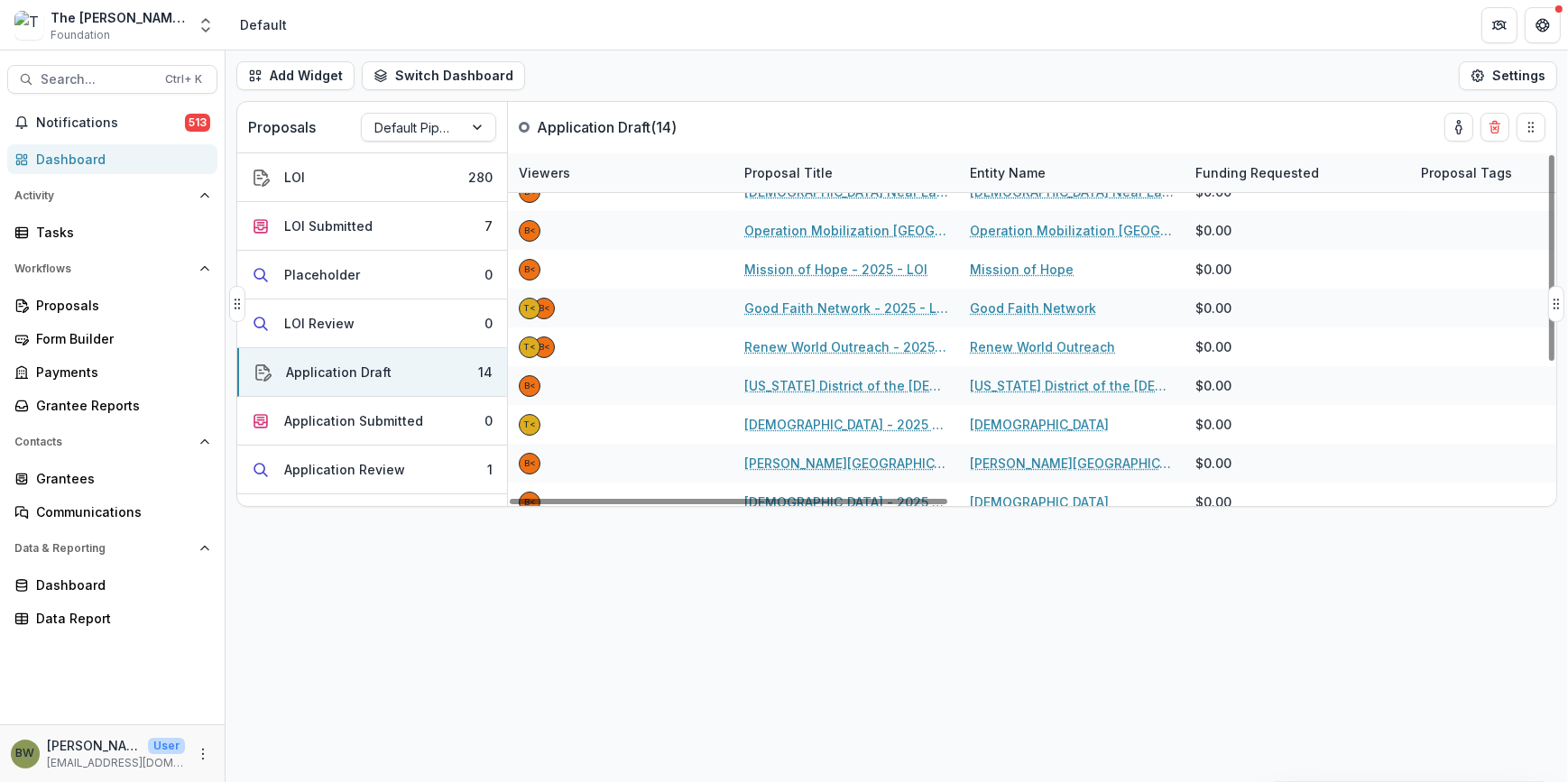
scroll to position [0, 0]
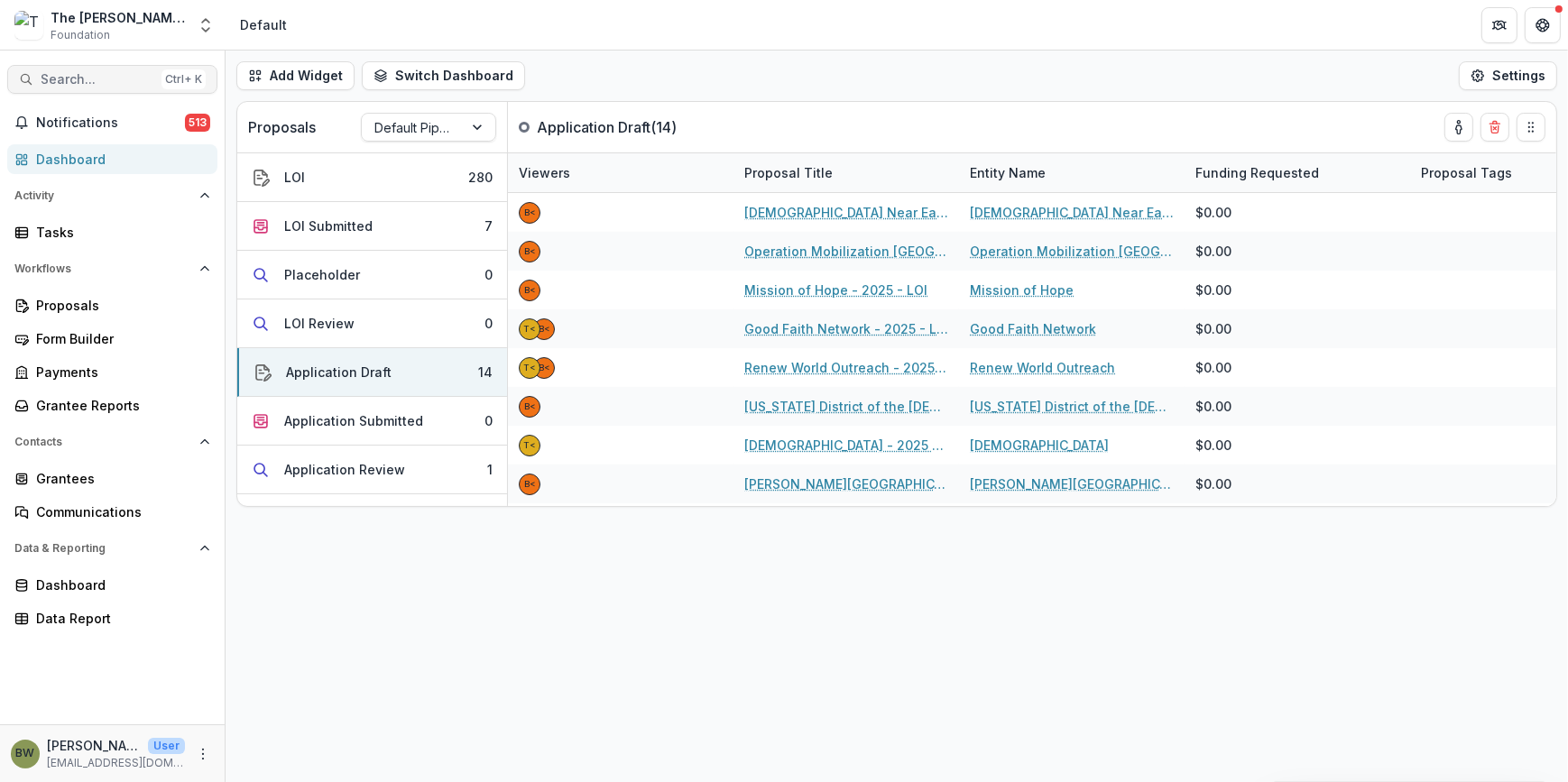
click at [122, 83] on span "Search..." at bounding box center [97, 80] width 114 height 16
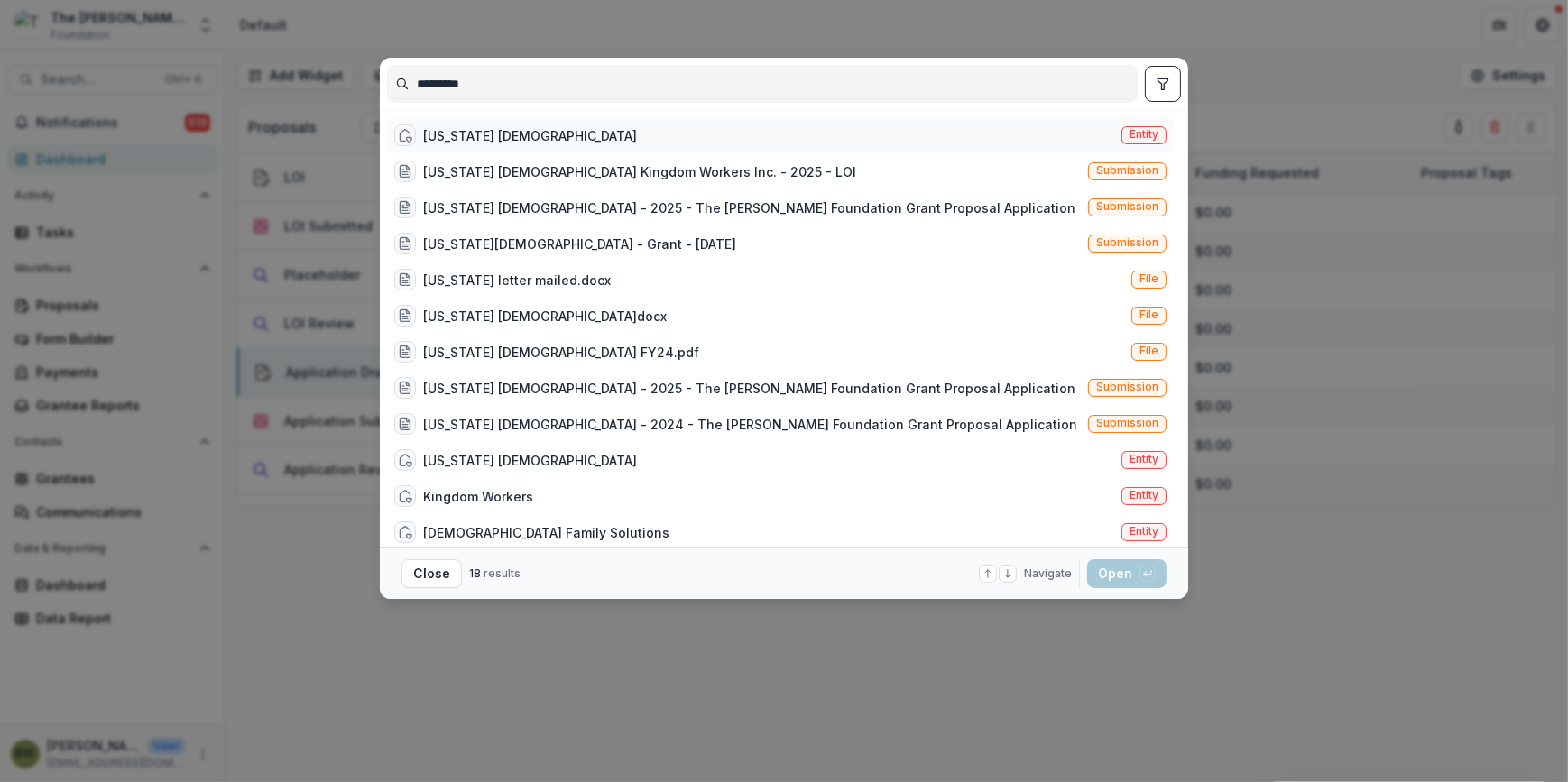
type input "*********"
click at [1143, 137] on span "Entity" at bounding box center [1143, 135] width 29 height 13
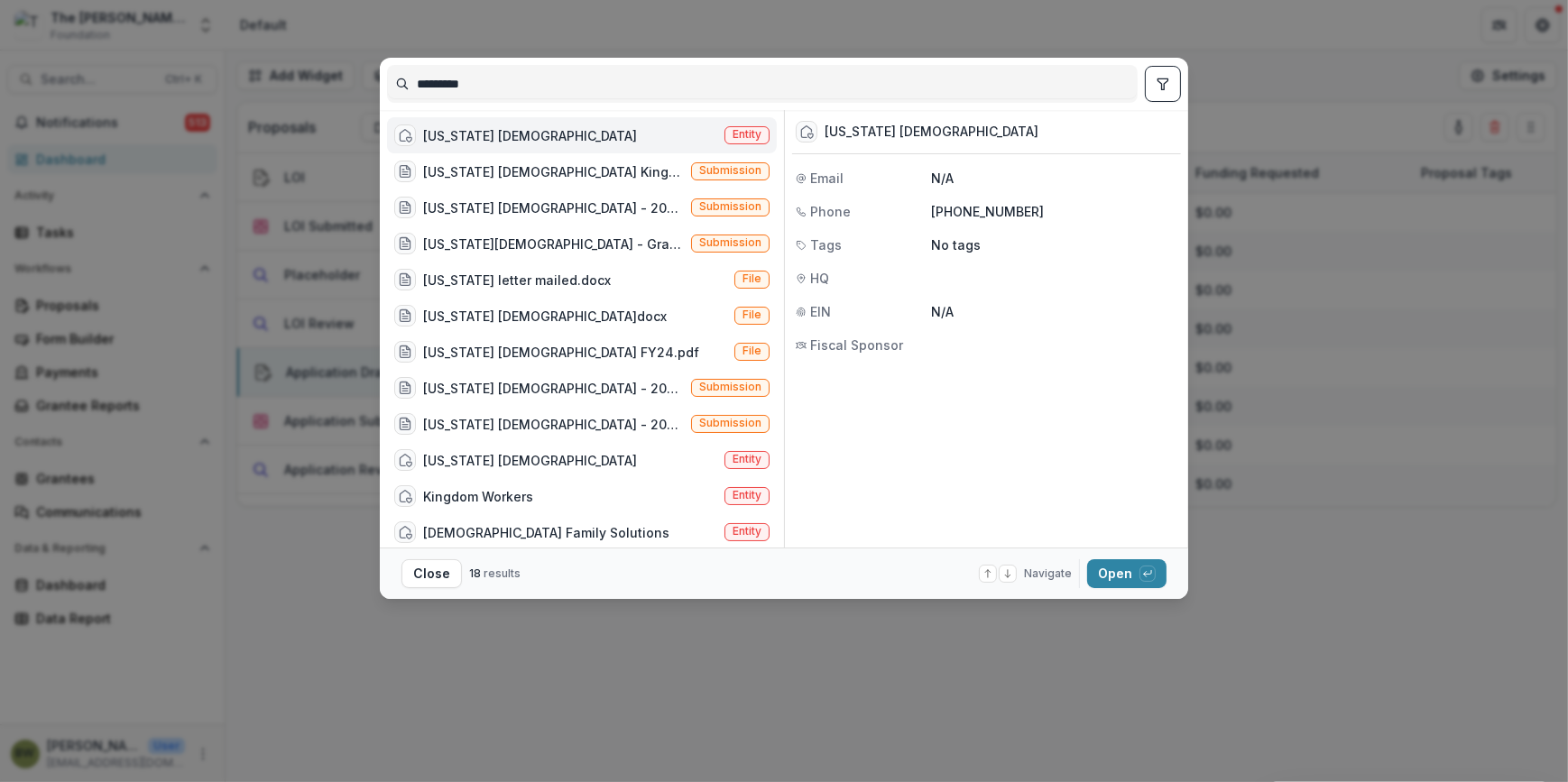
click at [1142, 137] on div "[US_STATE] [DEMOGRAPHIC_DATA]" at bounding box center [986, 133] width 389 height 45
click at [751, 132] on span "Entity" at bounding box center [747, 135] width 29 height 13
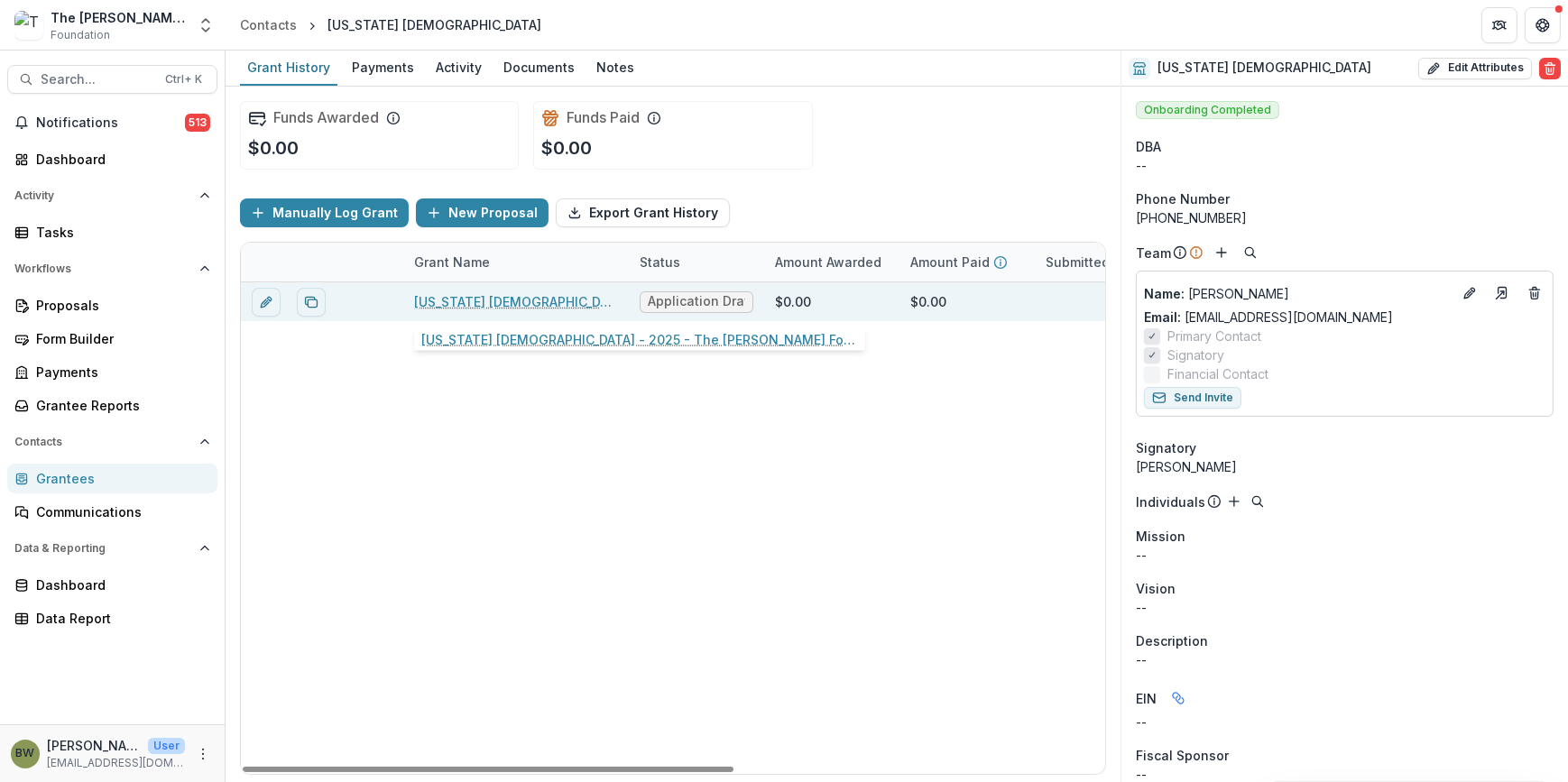
click at [481, 292] on link "[US_STATE] [DEMOGRAPHIC_DATA] - 2025 - The [PERSON_NAME] Foundation Grant Propo…" at bounding box center [516, 301] width 204 height 19
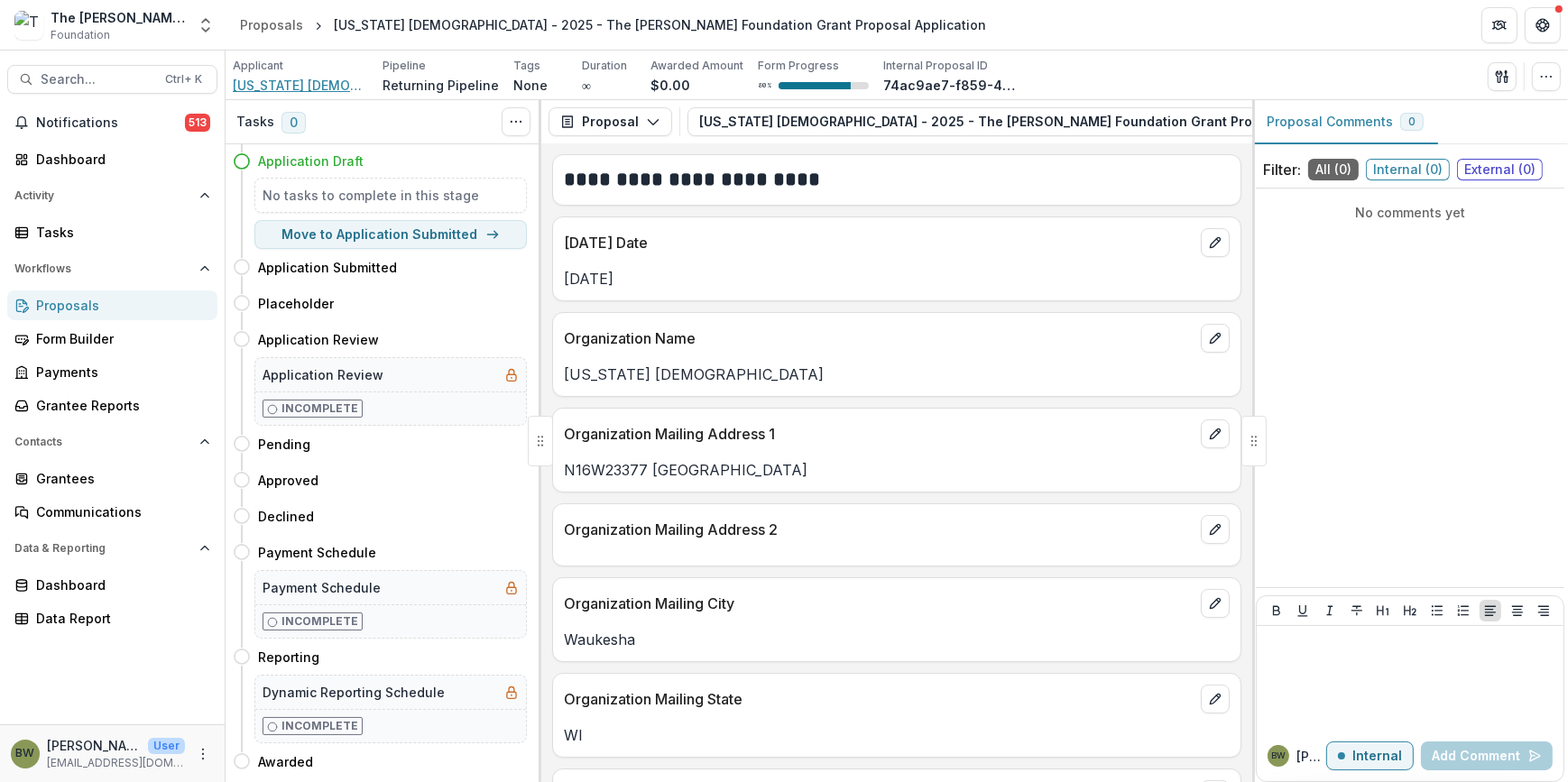
click at [296, 83] on span "[US_STATE] [DEMOGRAPHIC_DATA]" at bounding box center [301, 85] width 135 height 19
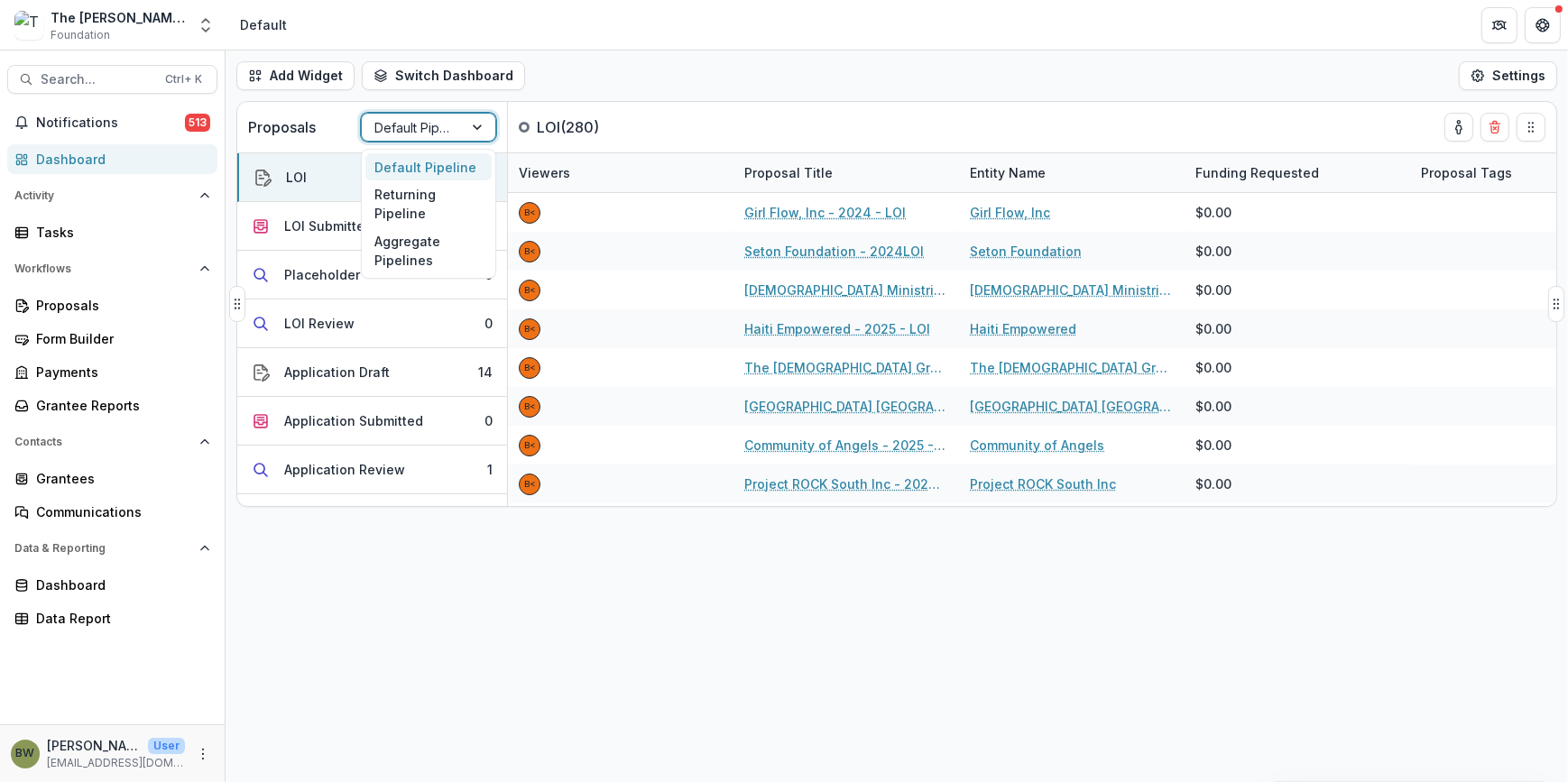
click at [417, 126] on div at bounding box center [413, 127] width 76 height 22
click at [405, 200] on div "Returning Pipeline" at bounding box center [429, 203] width 126 height 47
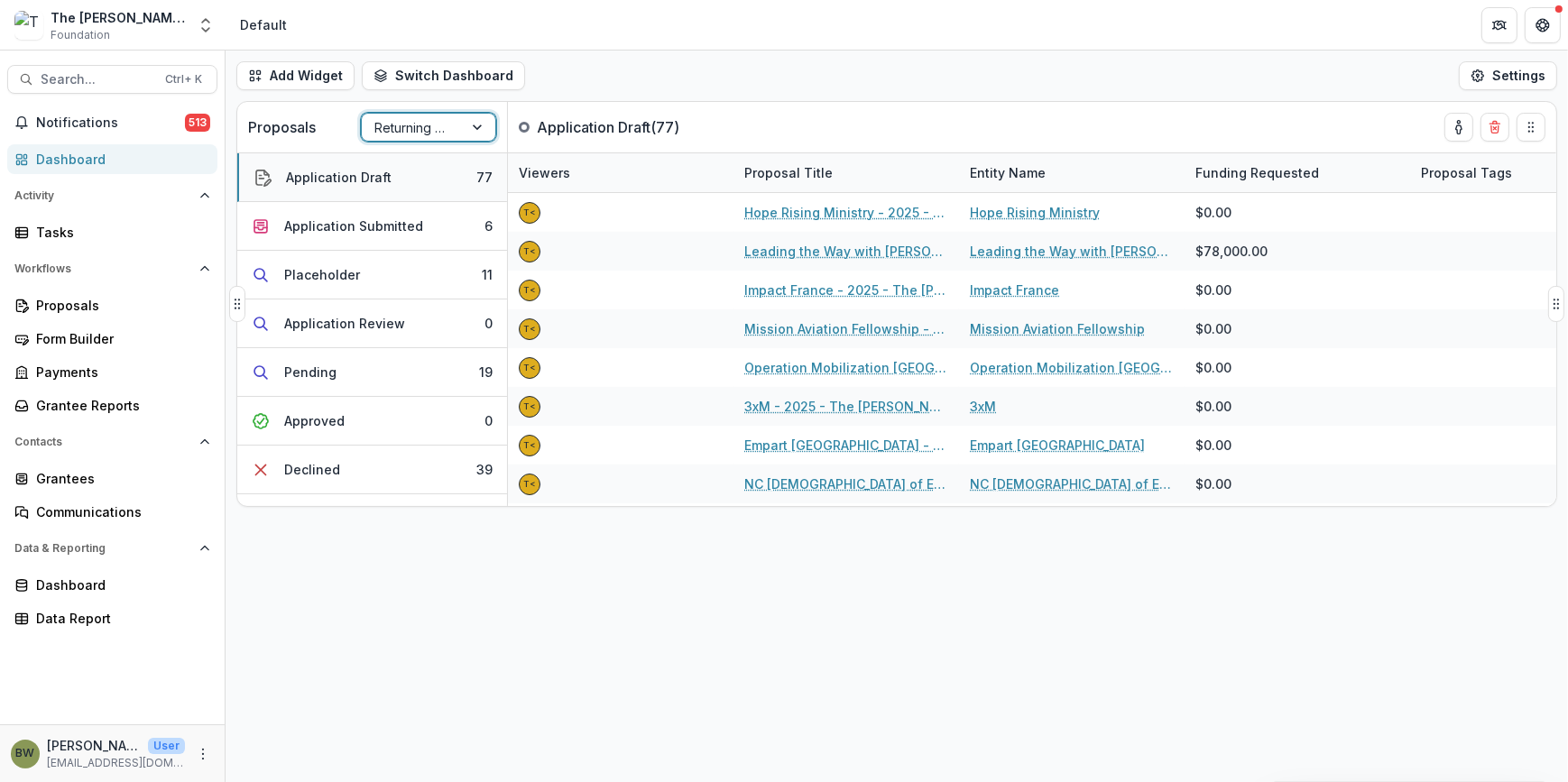
click at [396, 172] on button "Application Draft 77" at bounding box center [372, 177] width 270 height 49
click at [449, 177] on button "Application Draft 77" at bounding box center [372, 177] width 270 height 49
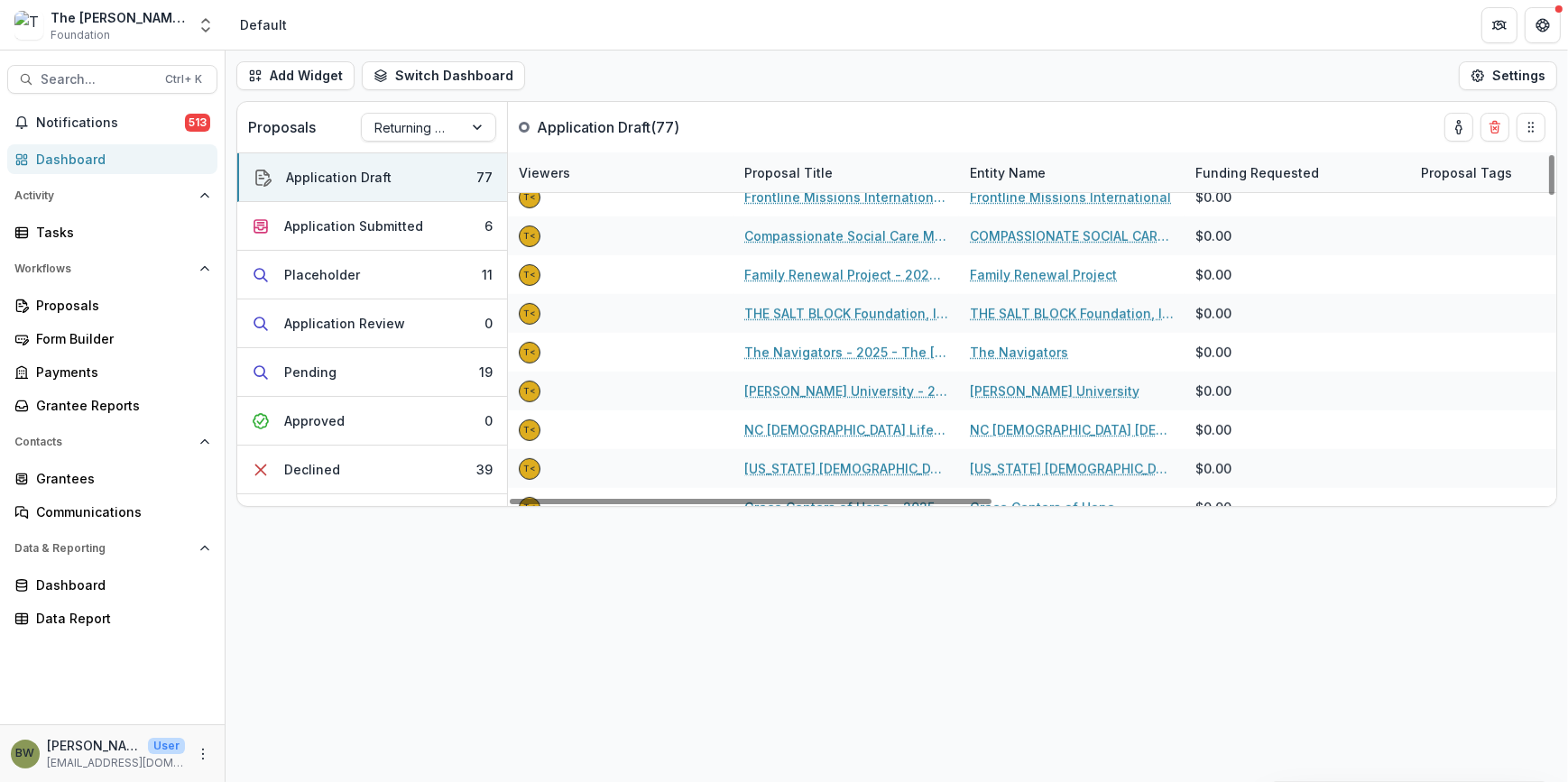
scroll to position [983, 0]
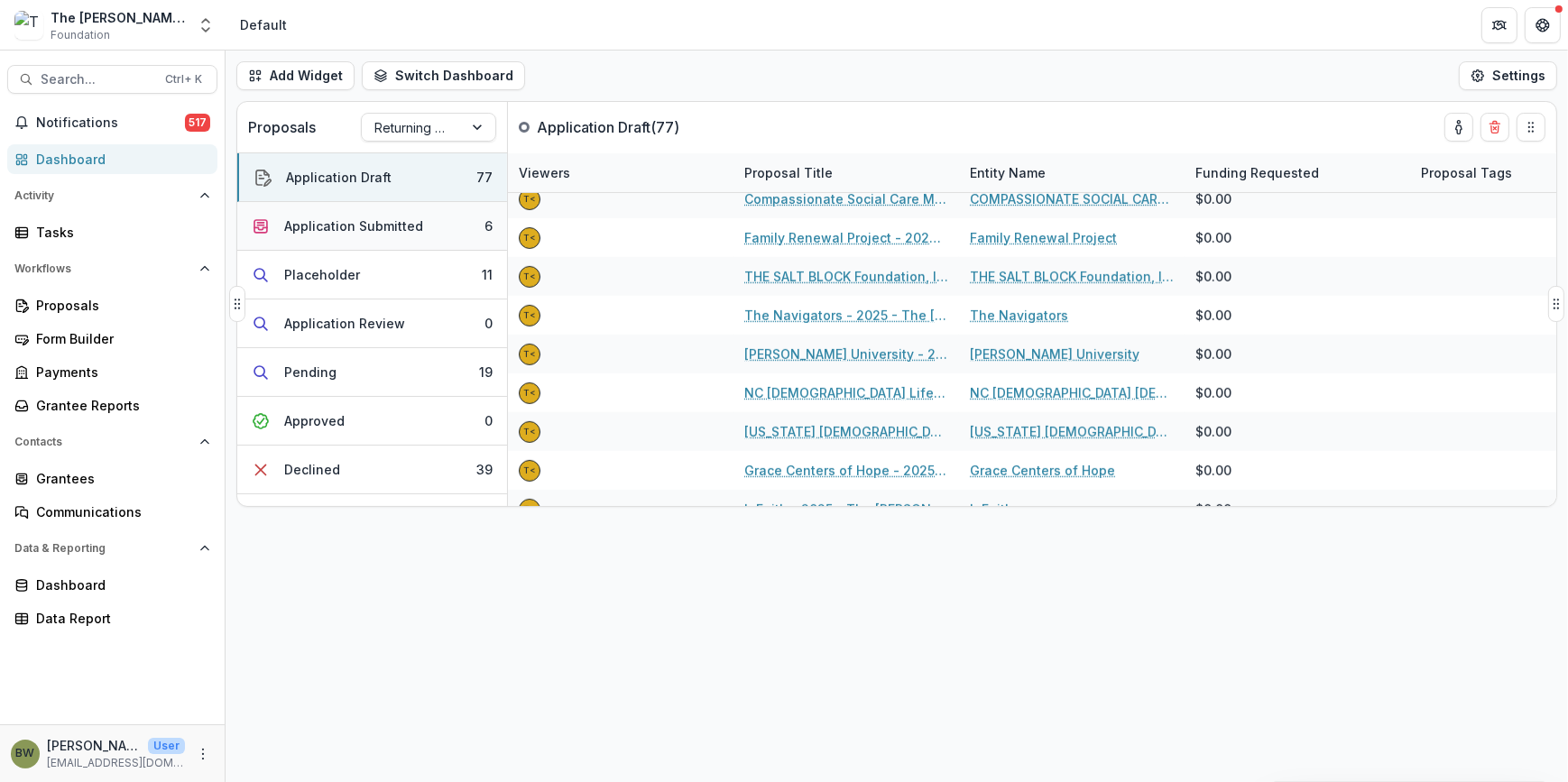
click at [375, 226] on div "Application Submitted" at bounding box center [353, 225] width 139 height 19
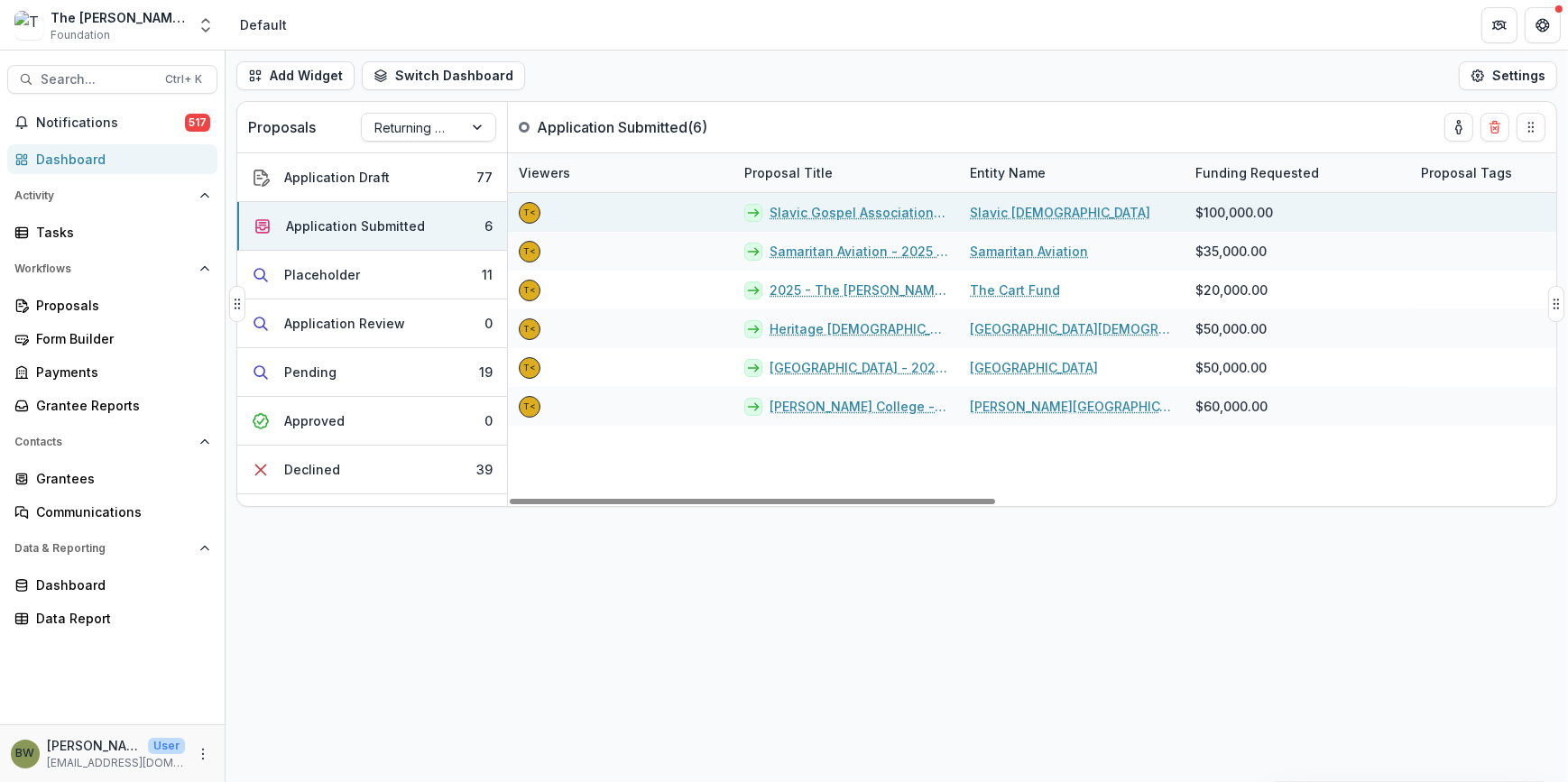
click at [827, 207] on link "Slavic Gospel Association - 2025 - The [PERSON_NAME] Foundation Grant Proposal …" at bounding box center [858, 212] width 179 height 19
